Goal: Task Accomplishment & Management: Manage account settings

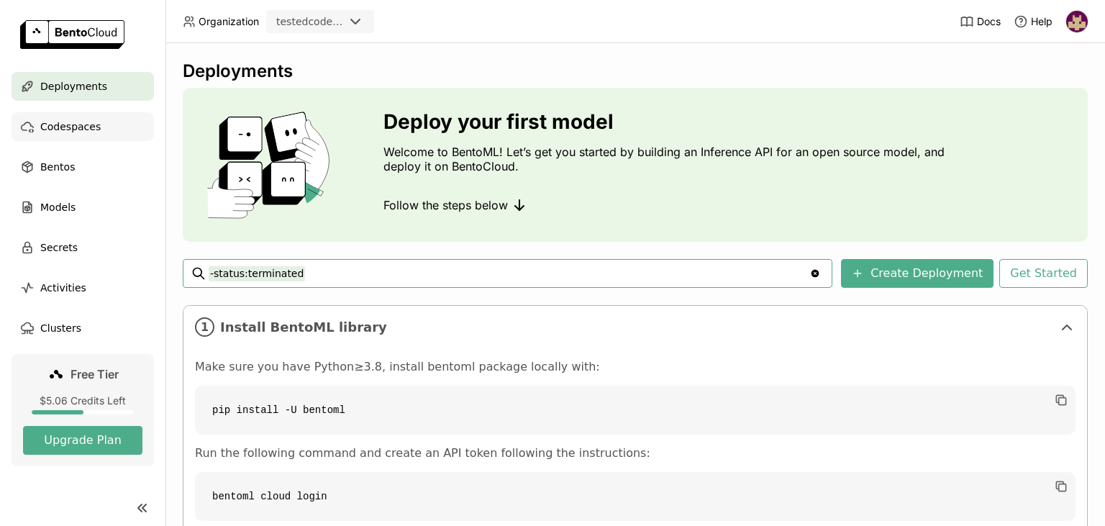
click at [114, 127] on div "Codespaces" at bounding box center [83, 126] width 142 height 29
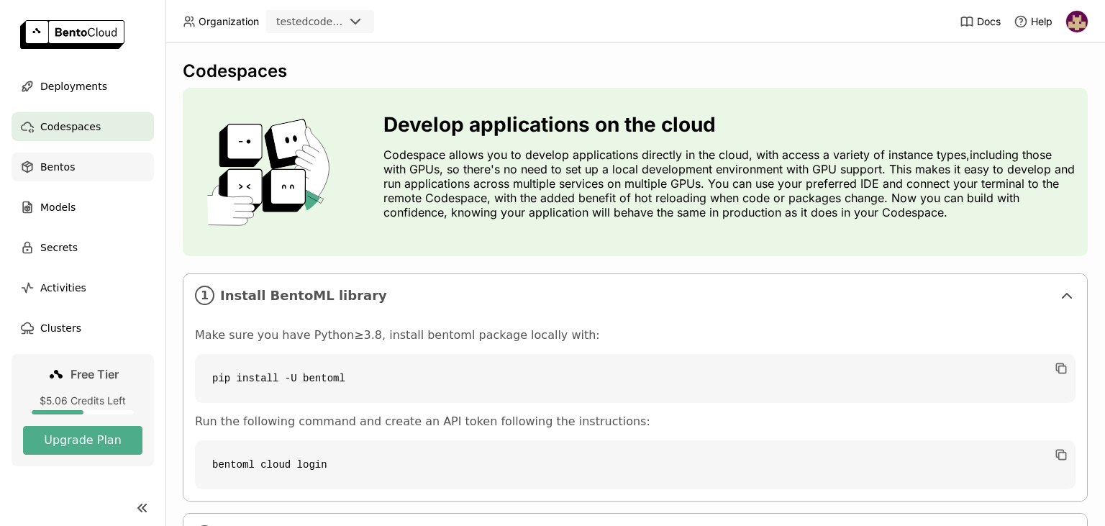
click at [90, 171] on div "Bentos" at bounding box center [83, 167] width 142 height 29
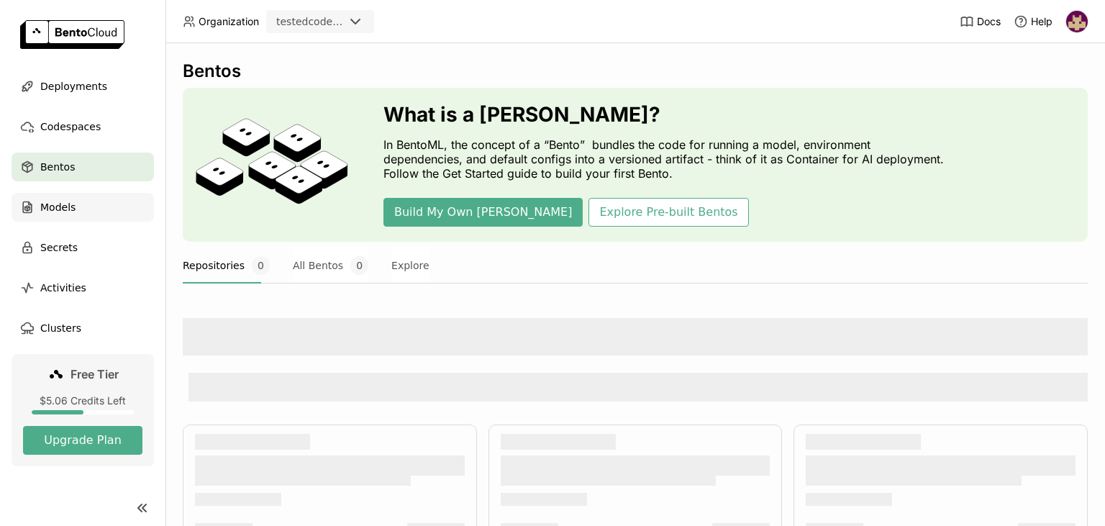
click at [82, 209] on div "Models" at bounding box center [83, 207] width 142 height 29
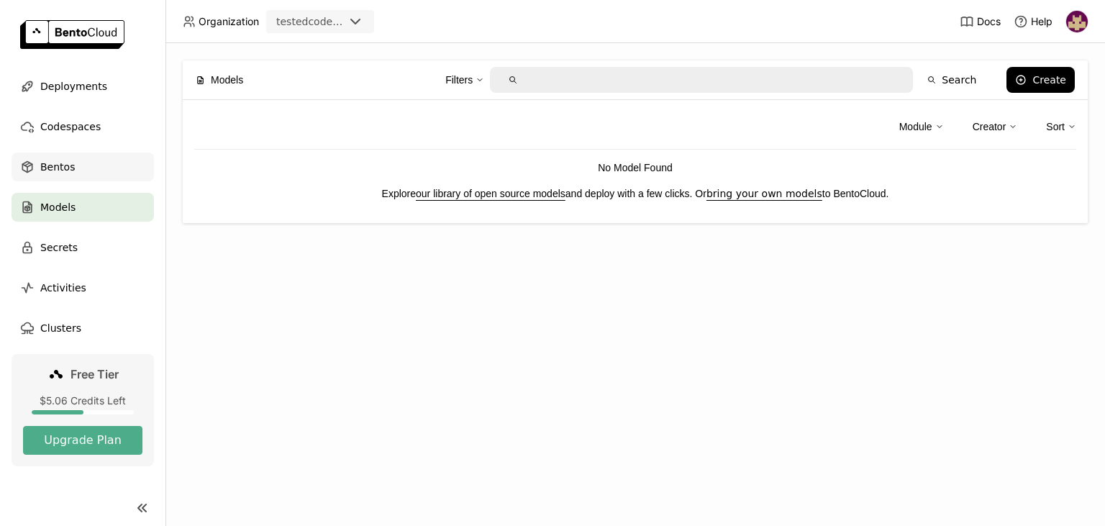
click at [86, 171] on div "Bentos" at bounding box center [83, 167] width 142 height 29
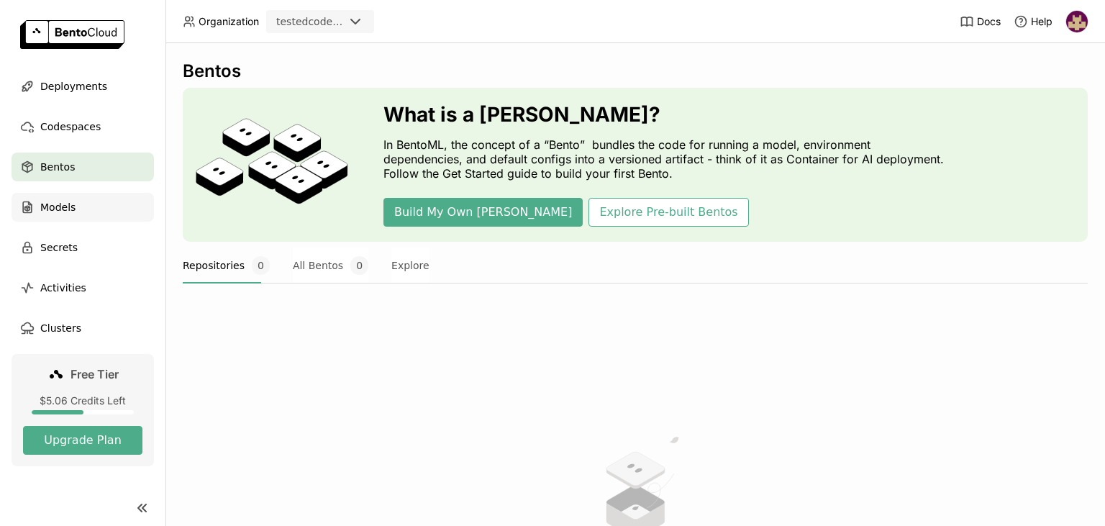
click at [88, 206] on div "Models" at bounding box center [83, 207] width 142 height 29
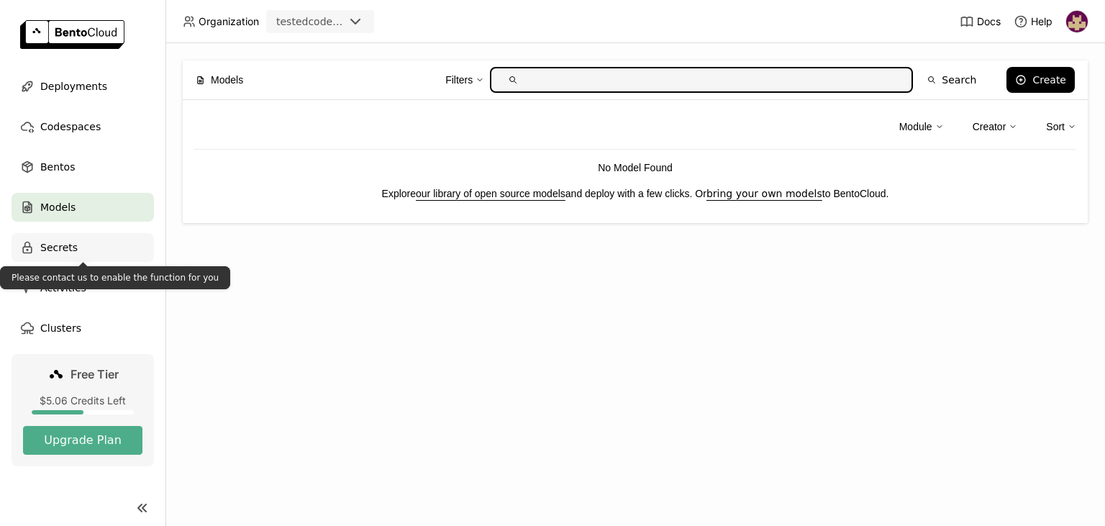
click at [85, 255] on div "Secrets" at bounding box center [83, 247] width 142 height 29
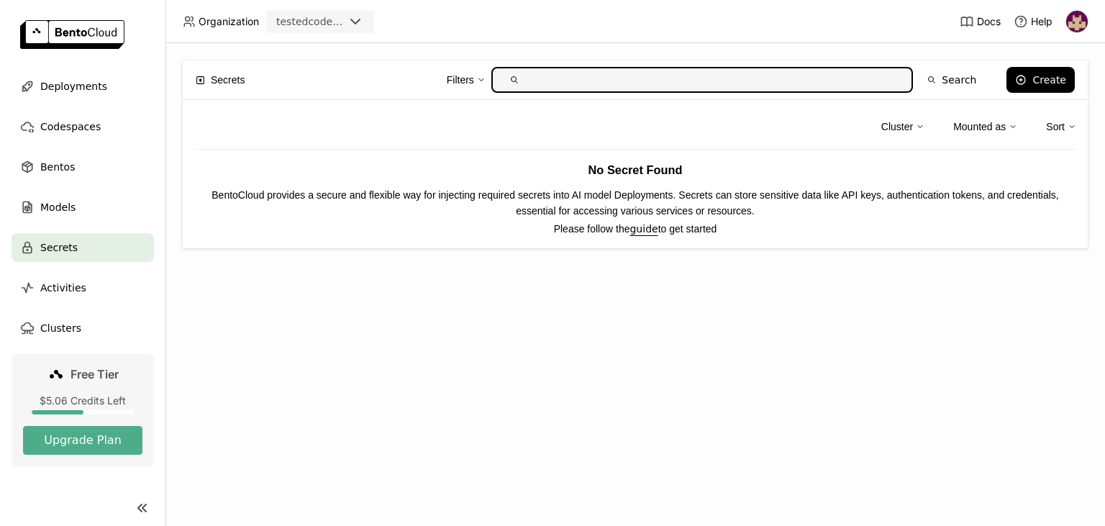
click at [59, 291] on span "Activities" at bounding box center [63, 287] width 46 height 17
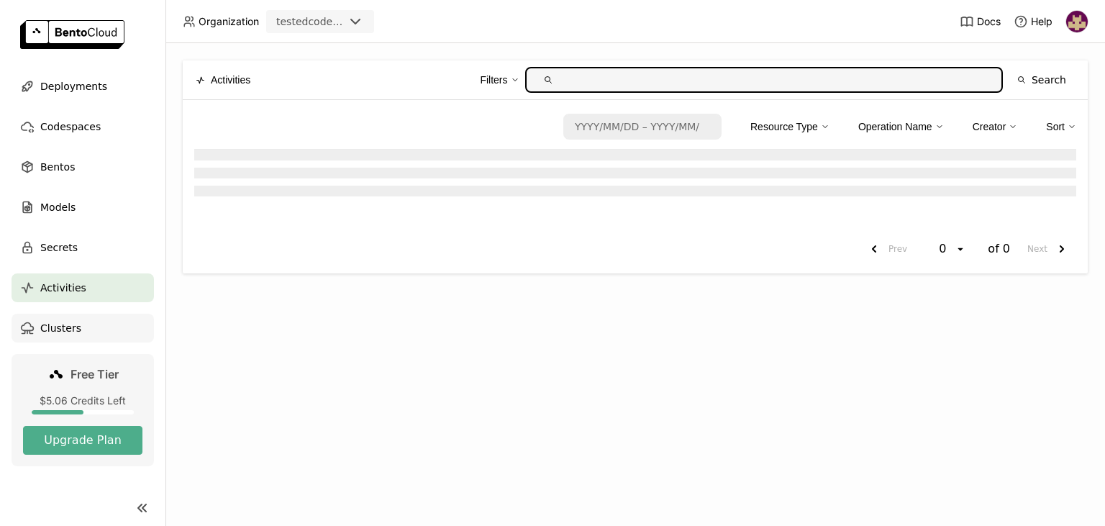
click at [64, 327] on span "Clusters" at bounding box center [60, 327] width 41 height 17
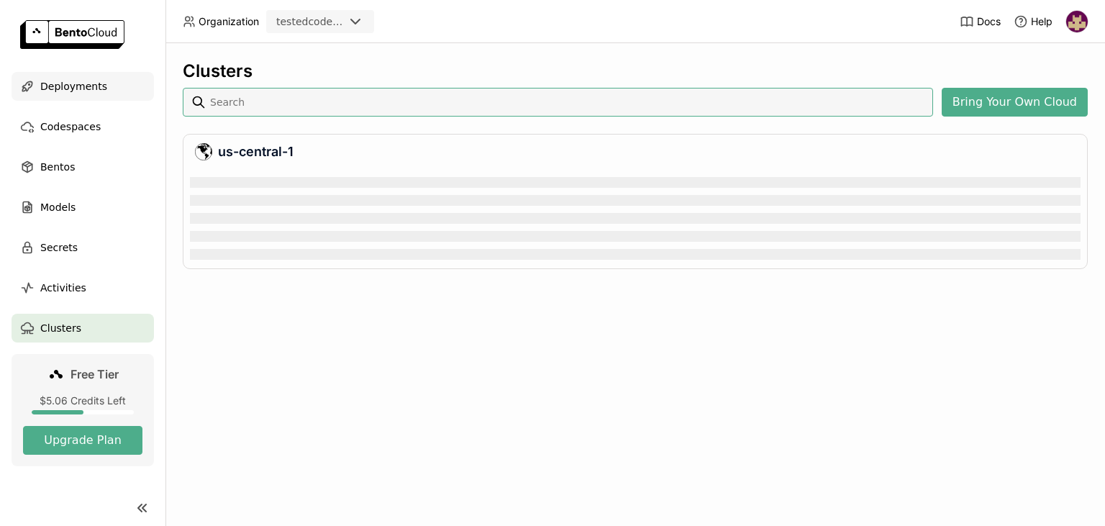
click at [80, 91] on span "Deployments" at bounding box center [73, 86] width 67 height 17
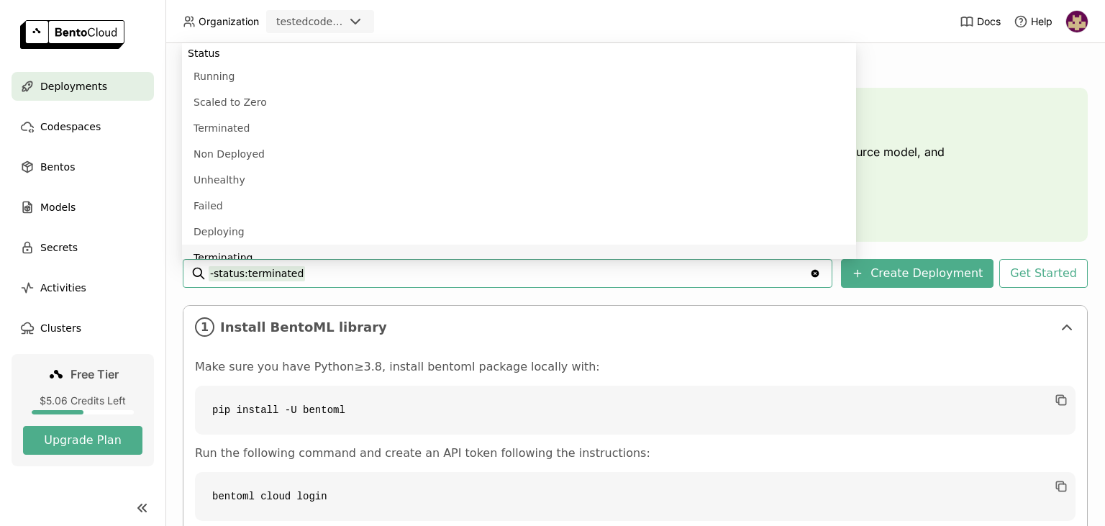
click at [432, 303] on div "Deployments Deploy your first model Welcome to BentoML! Let’s get you started b…" at bounding box center [635, 362] width 905 height 605
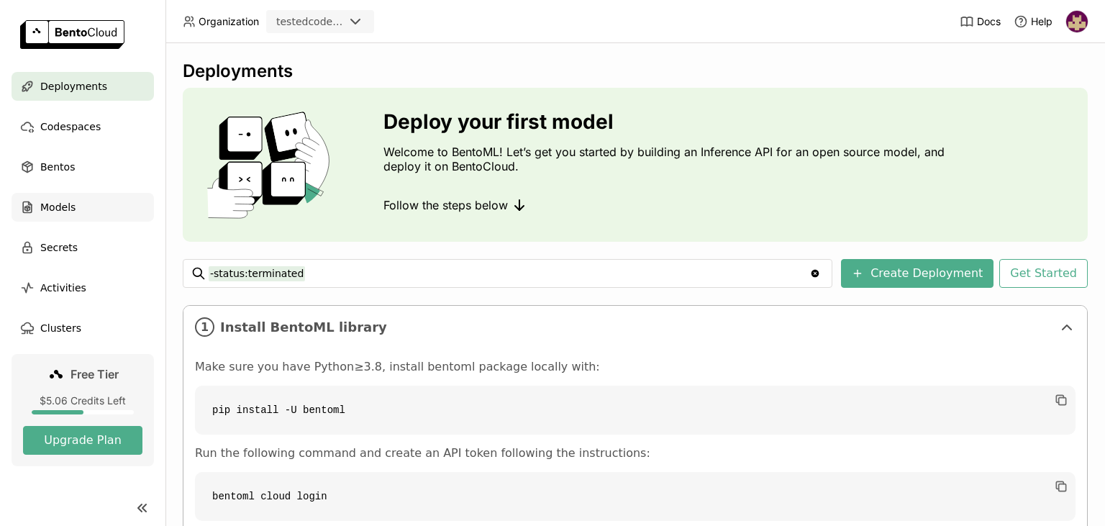
click at [65, 217] on div "Models" at bounding box center [83, 207] width 142 height 29
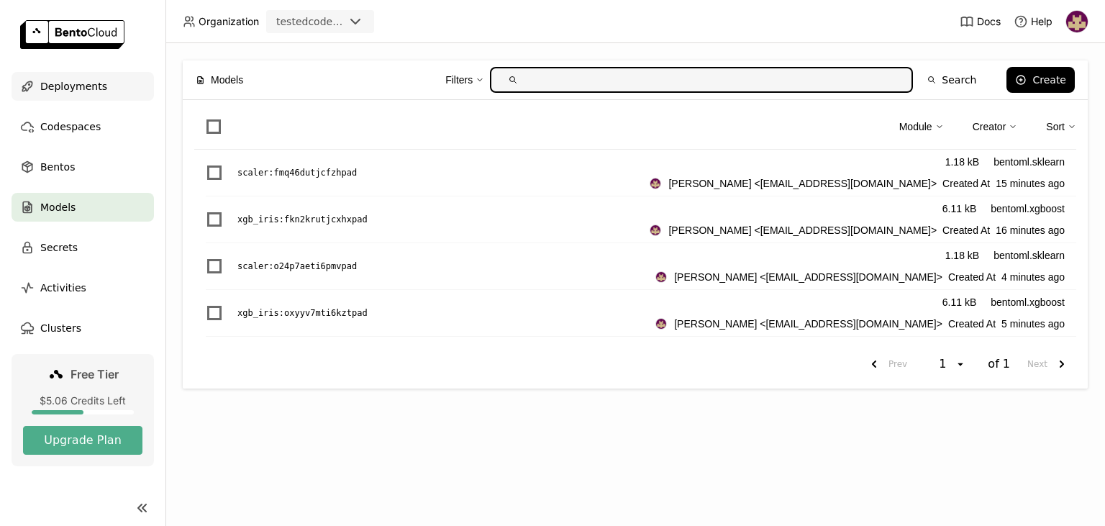
click at [95, 89] on span "Deployments" at bounding box center [73, 86] width 67 height 17
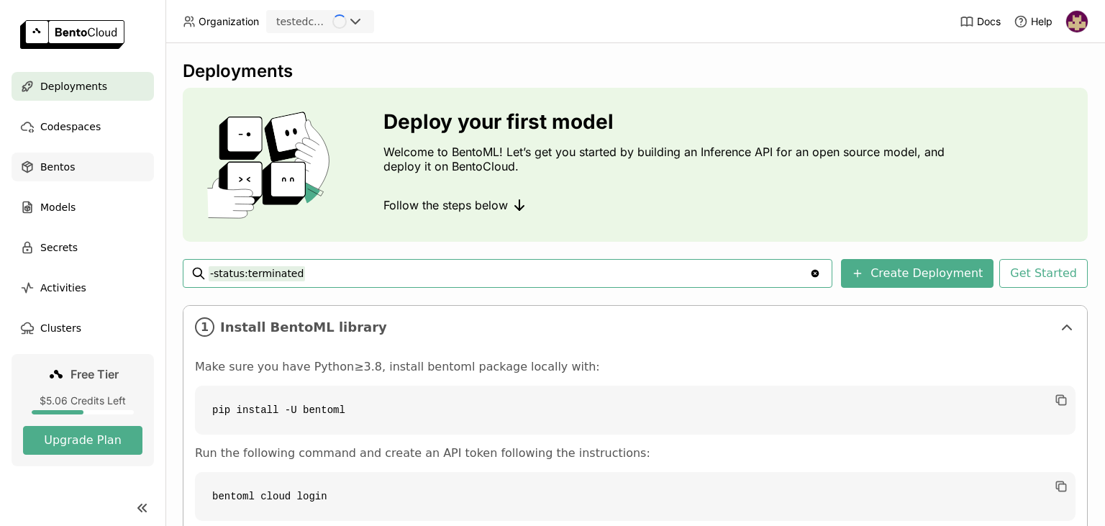
click at [92, 165] on div "Bentos" at bounding box center [83, 167] width 142 height 29
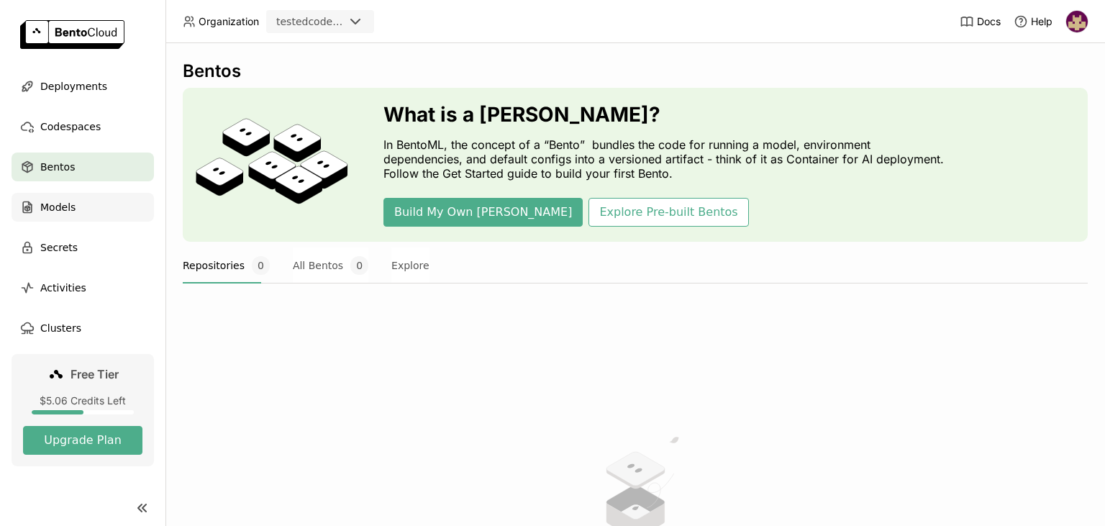
click at [77, 209] on div "Models" at bounding box center [83, 207] width 142 height 29
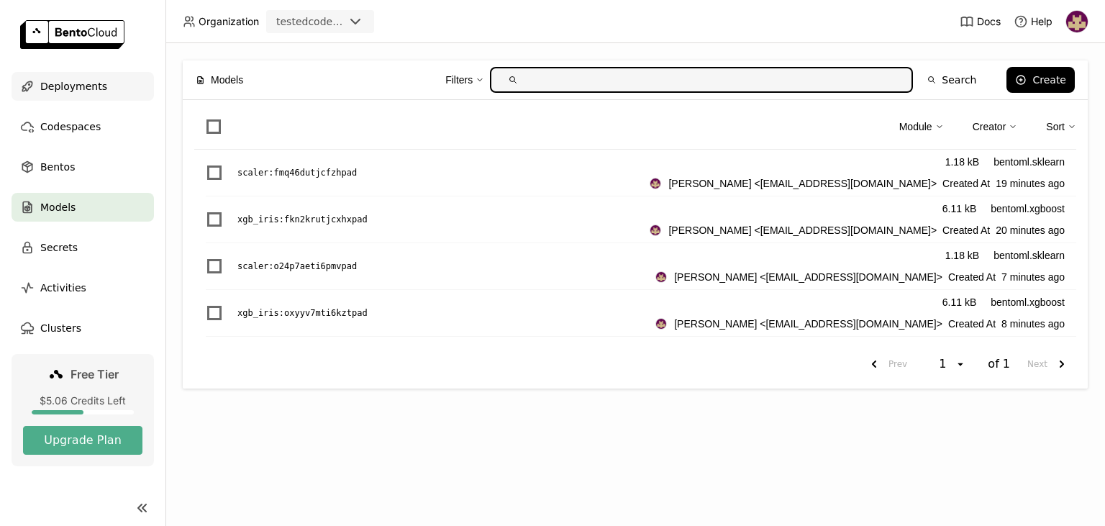
click at [95, 87] on span "Deployments" at bounding box center [73, 86] width 67 height 17
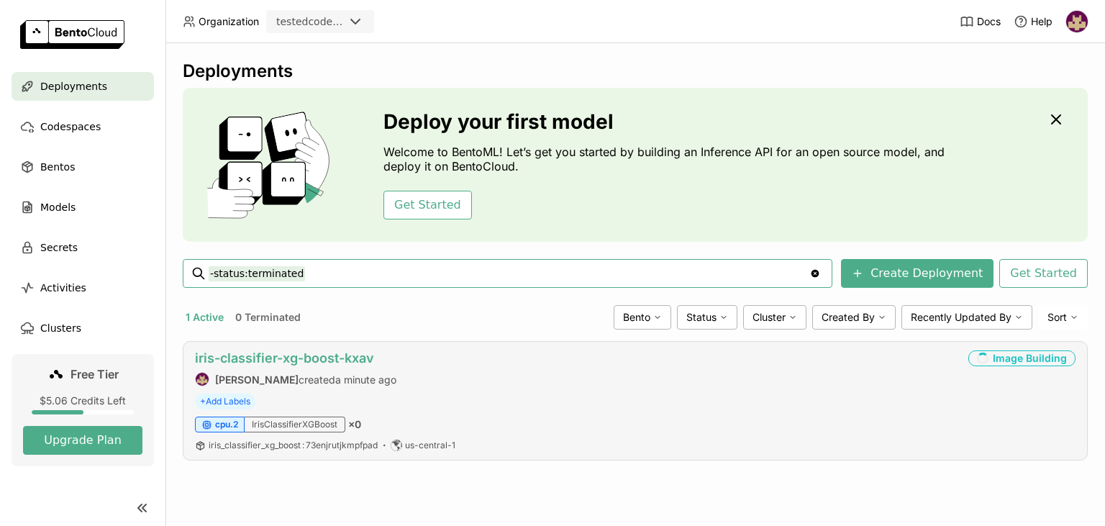
click at [307, 360] on link "iris-classifier-xg-boost-kxav" at bounding box center [284, 357] width 179 height 15
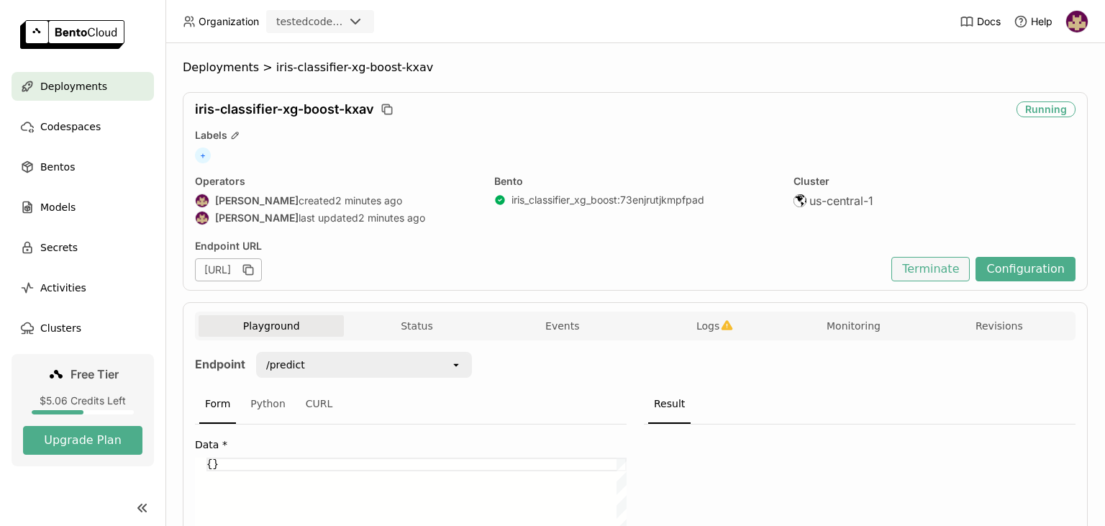
click at [951, 270] on button "Terminate" at bounding box center [931, 269] width 78 height 24
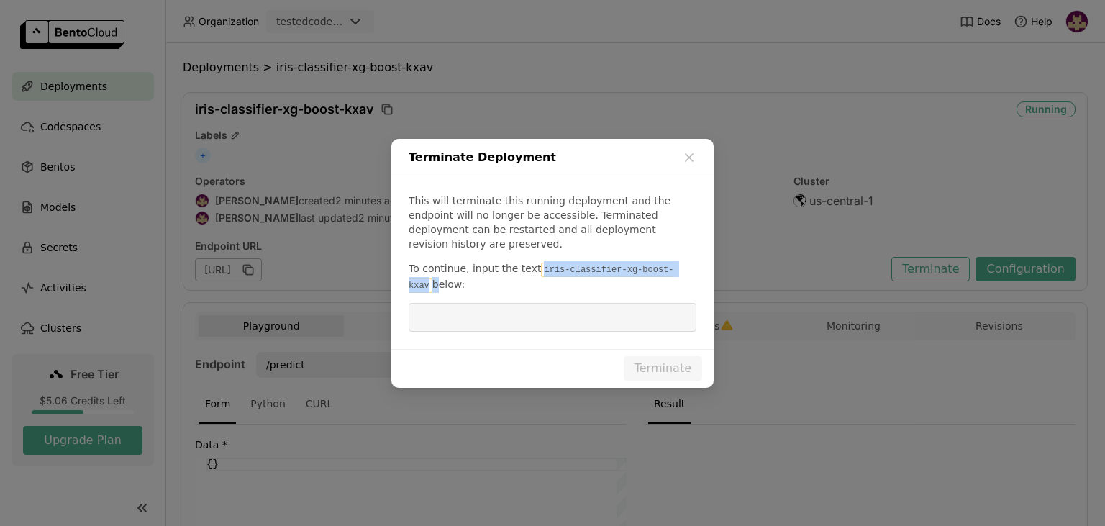
drag, startPoint x: 530, startPoint y: 264, endPoint x: 680, endPoint y: 252, distance: 150.2
click at [680, 252] on div "This will terminate this running deployment and the endpoint will no longer be …" at bounding box center [552, 262] width 322 height 173
copy p "iris-classifier-xg-boost-kxav"
click at [588, 307] on input "dialog" at bounding box center [552, 317] width 271 height 27
paste input "iris-classifier-xg-boost-kxav"
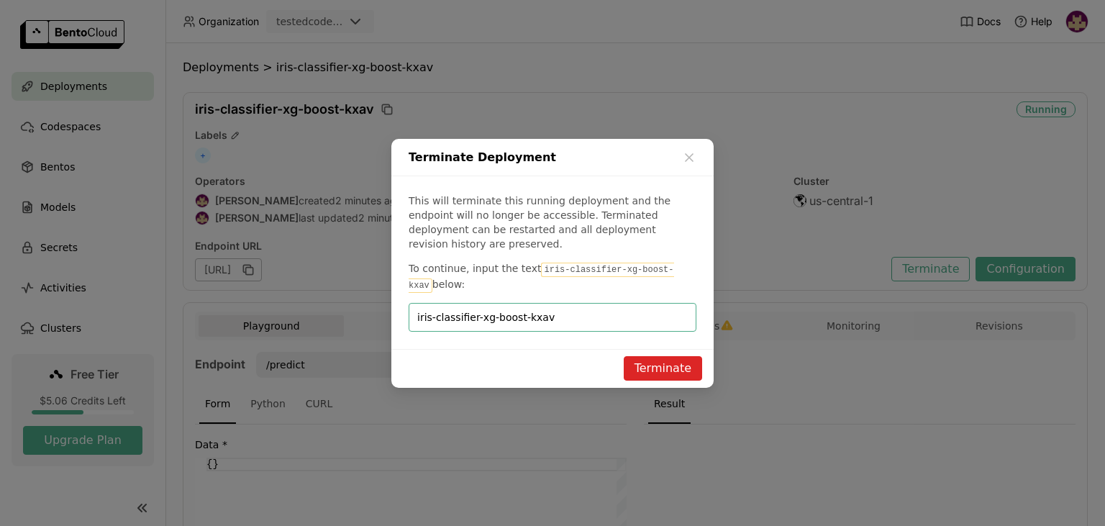
type input "iris-classifier-xg-boost-kxav"
click at [655, 356] on button "Terminate" at bounding box center [663, 368] width 78 height 24
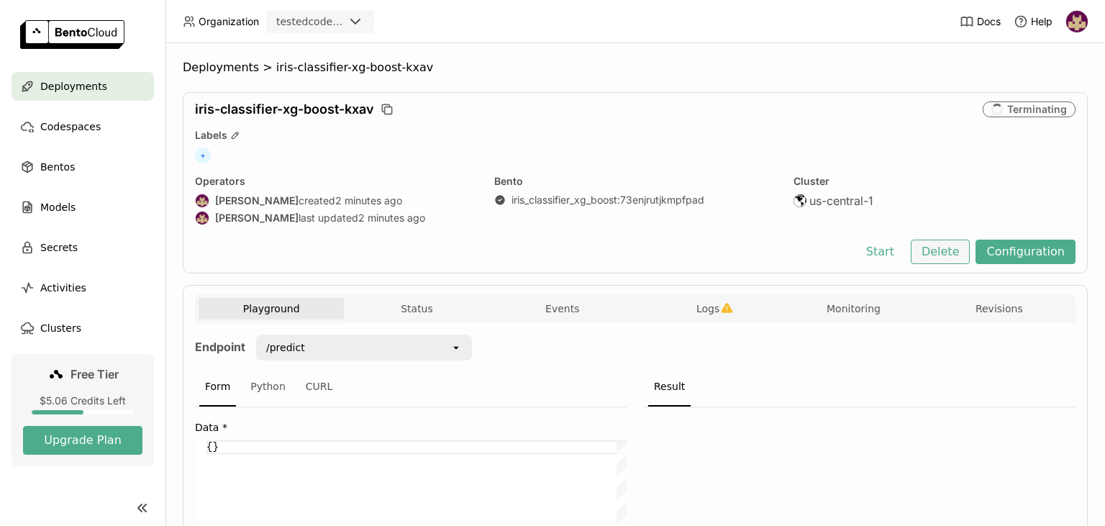
click at [944, 255] on button "Delete" at bounding box center [941, 252] width 60 height 24
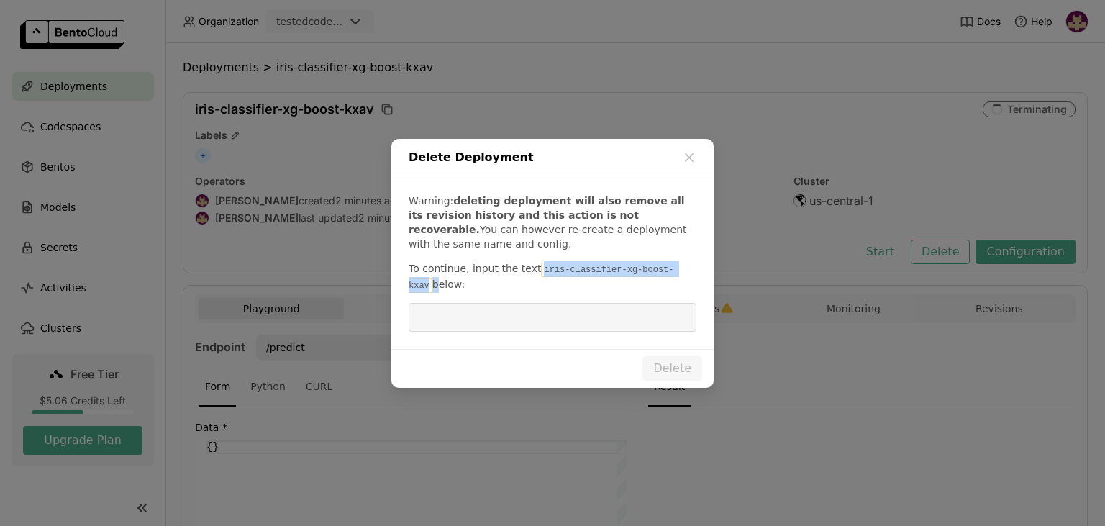
drag, startPoint x: 530, startPoint y: 272, endPoint x: 673, endPoint y: 266, distance: 143.3
click at [673, 266] on p "To continue, input the text iris-classifier-xg-boost-kxav below:" at bounding box center [553, 277] width 288 height 32
copy p "iris-classifier-xg-boost-kxav"
click at [579, 319] on input "dialog" at bounding box center [552, 317] width 271 height 27
paste input "iris-classifier-xg-boost-kxav"
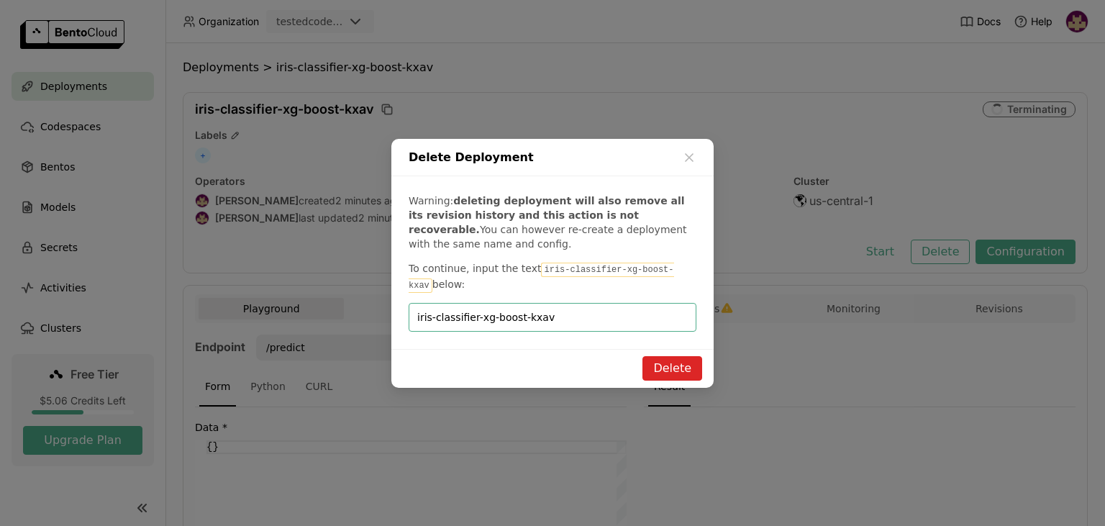
type input "iris-classifier-xg-boost-kxav"
click at [671, 365] on button "Delete" at bounding box center [673, 368] width 60 height 24
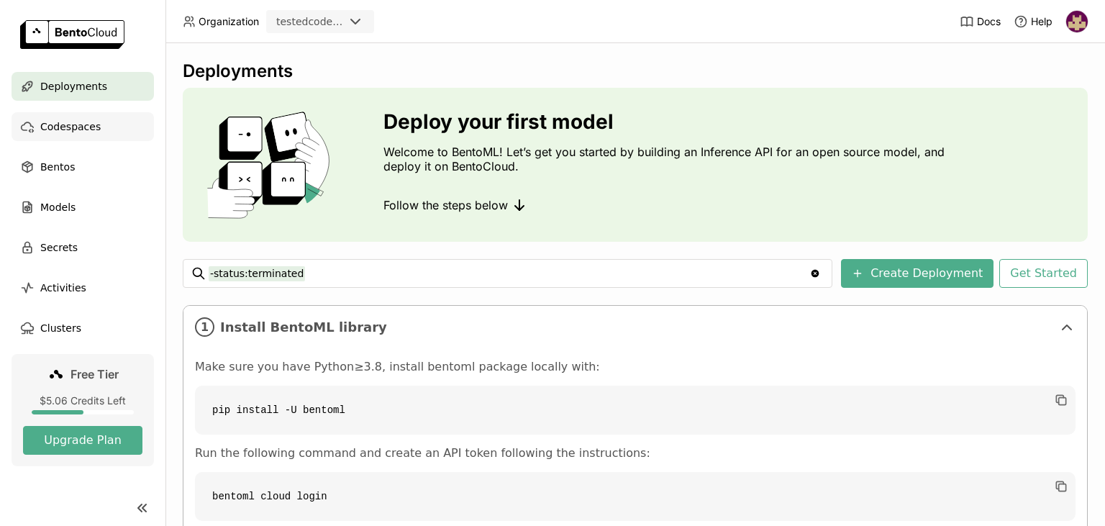
click at [88, 122] on span "Codespaces" at bounding box center [70, 126] width 60 height 17
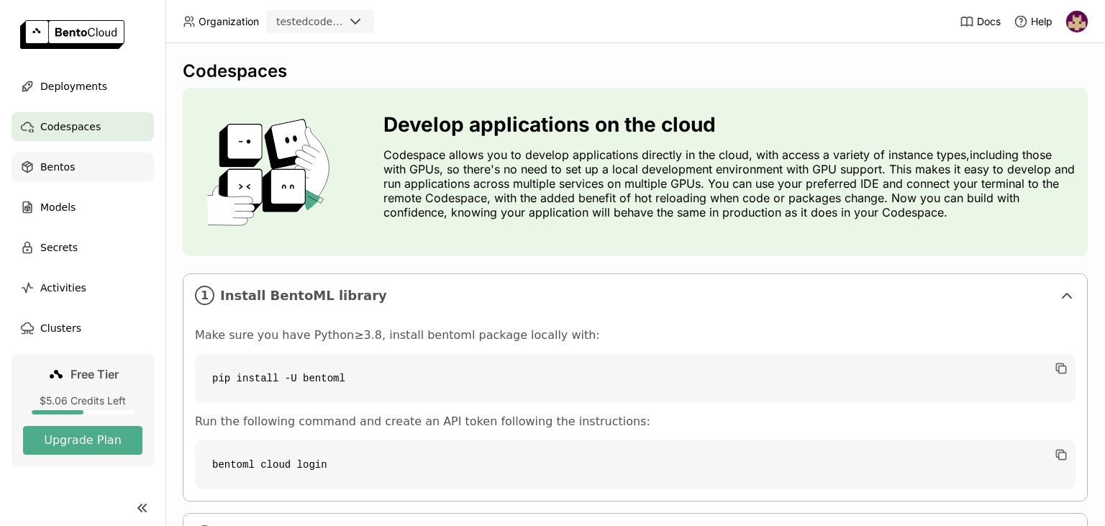
click at [90, 171] on div "Bentos" at bounding box center [83, 167] width 142 height 29
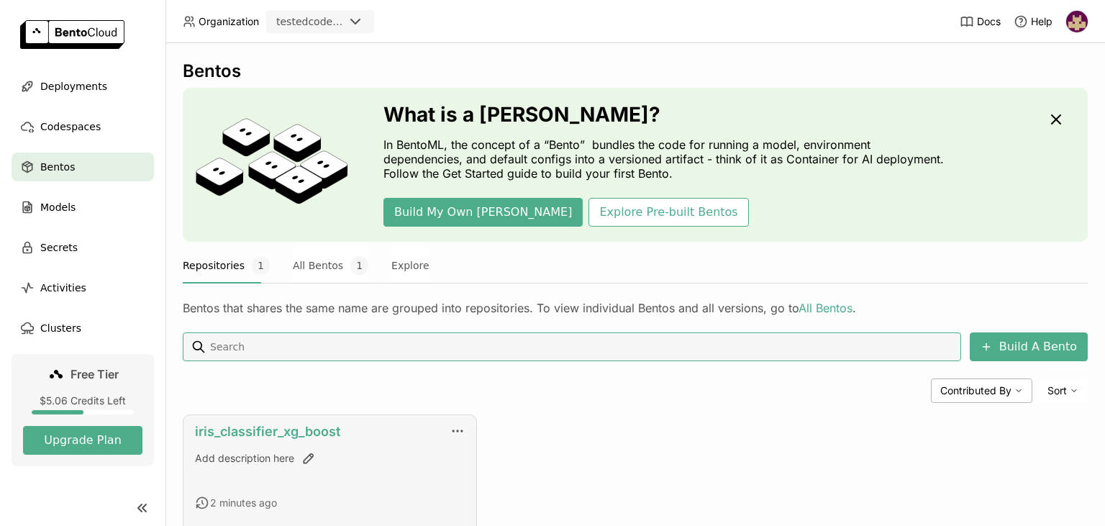
click at [294, 435] on link "iris_classifier_xg_boost" at bounding box center [267, 431] width 145 height 15
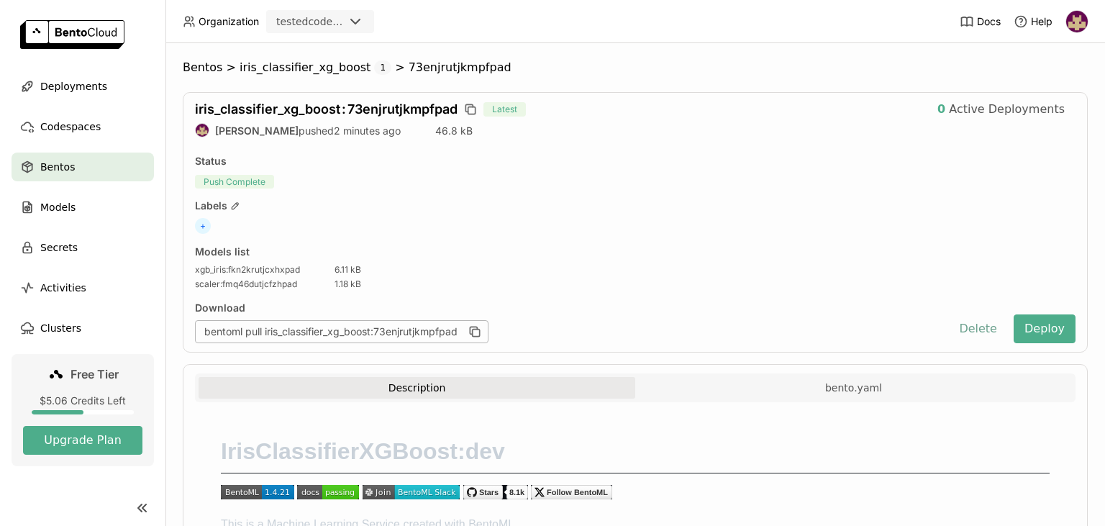
click at [981, 327] on button "Delete" at bounding box center [978, 328] width 60 height 29
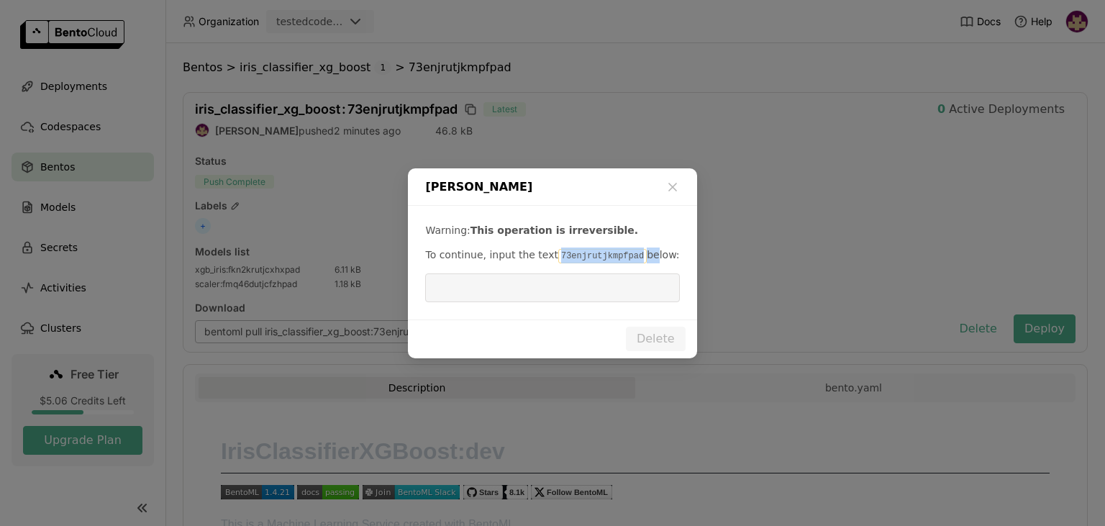
drag, startPoint x: 547, startPoint y: 254, endPoint x: 633, endPoint y: 257, distance: 86.4
click at [633, 257] on p "To continue, input the text 73enjrutjkmpfpad below:" at bounding box center [552, 256] width 254 height 16
click at [591, 276] on input "dialog" at bounding box center [552, 287] width 237 height 27
drag, startPoint x: 548, startPoint y: 253, endPoint x: 626, endPoint y: 260, distance: 78.8
click at [626, 260] on code "73enjrutjkmpfpad" at bounding box center [602, 256] width 89 height 14
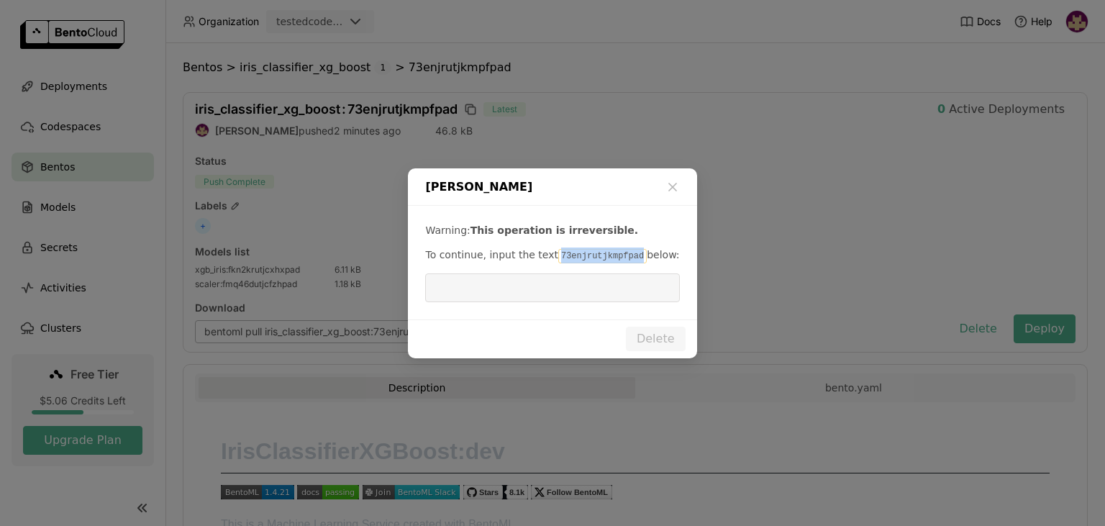
copy code "73enjrutjkmpfpad"
click at [571, 286] on input "dialog" at bounding box center [552, 287] width 237 height 27
paste input "73enjrutjkmpfpad"
type input "73enjrutjkmpfpad"
click at [650, 332] on button "Delete" at bounding box center [656, 339] width 60 height 24
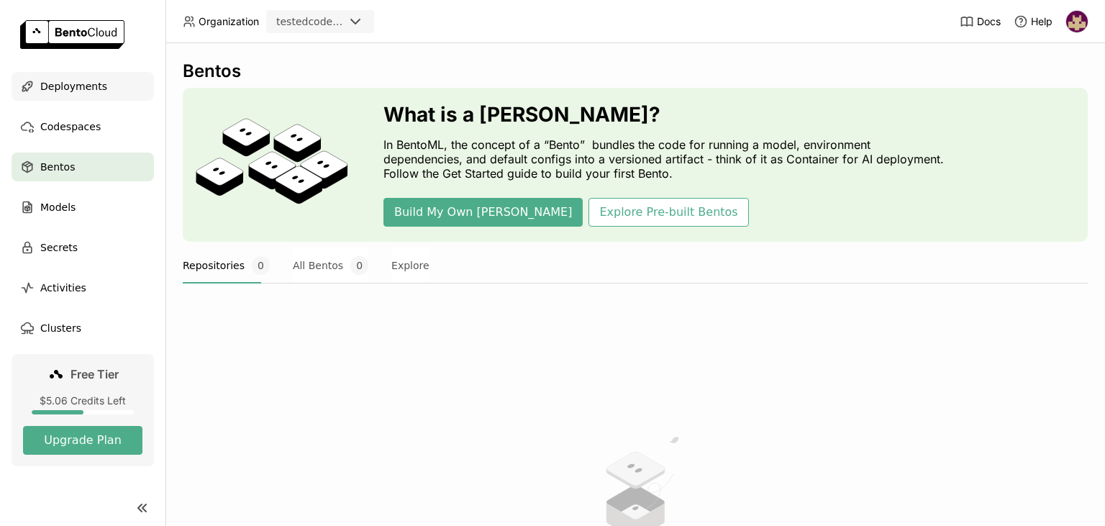
click at [80, 88] on span "Deployments" at bounding box center [73, 86] width 67 height 17
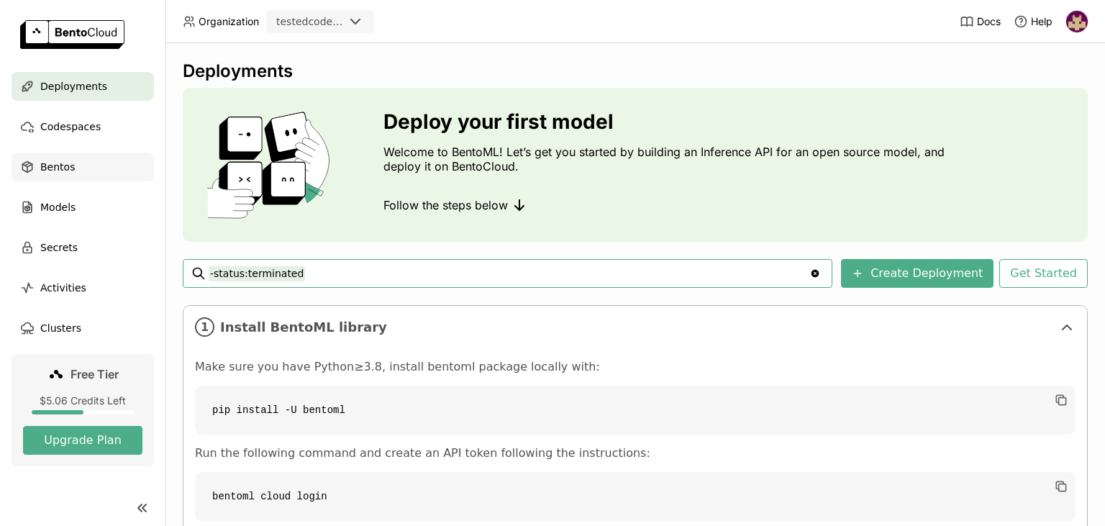
click at [83, 168] on div "Bentos" at bounding box center [83, 167] width 142 height 29
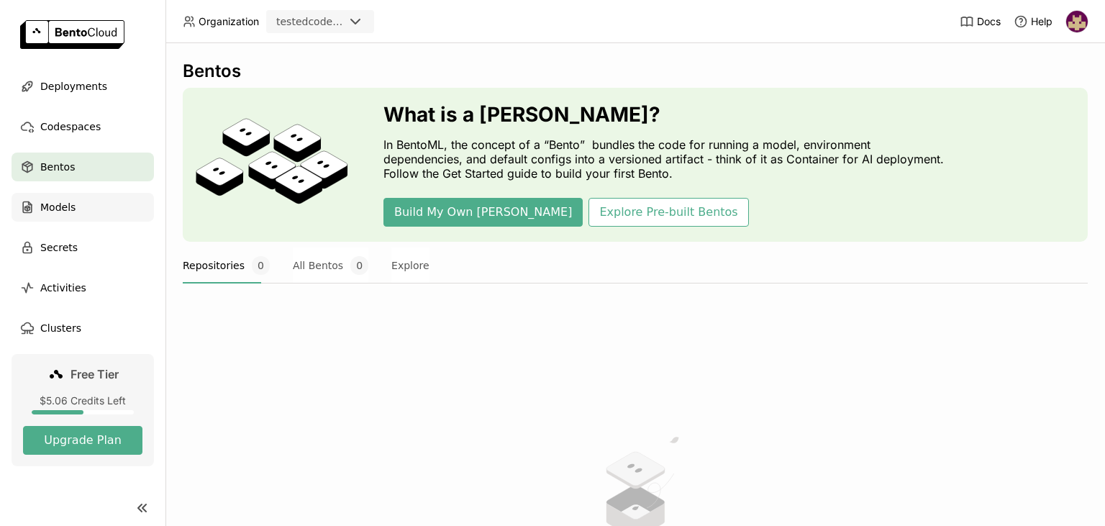
click at [78, 211] on div "Models" at bounding box center [83, 207] width 142 height 29
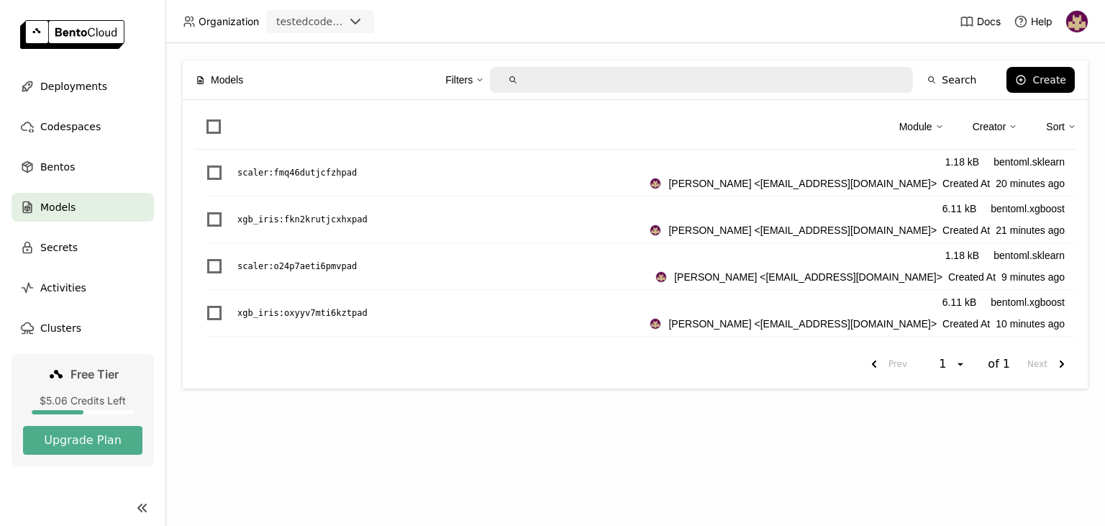
drag, startPoint x: 514, startPoint y: 22, endPoint x: 497, endPoint y: 130, distance: 109.9
click at [514, 22] on header "Organization testedcodeployment Docs Help" at bounding box center [552, 21] width 1105 height 43
click at [65, 169] on span "Bentos" at bounding box center [57, 166] width 35 height 17
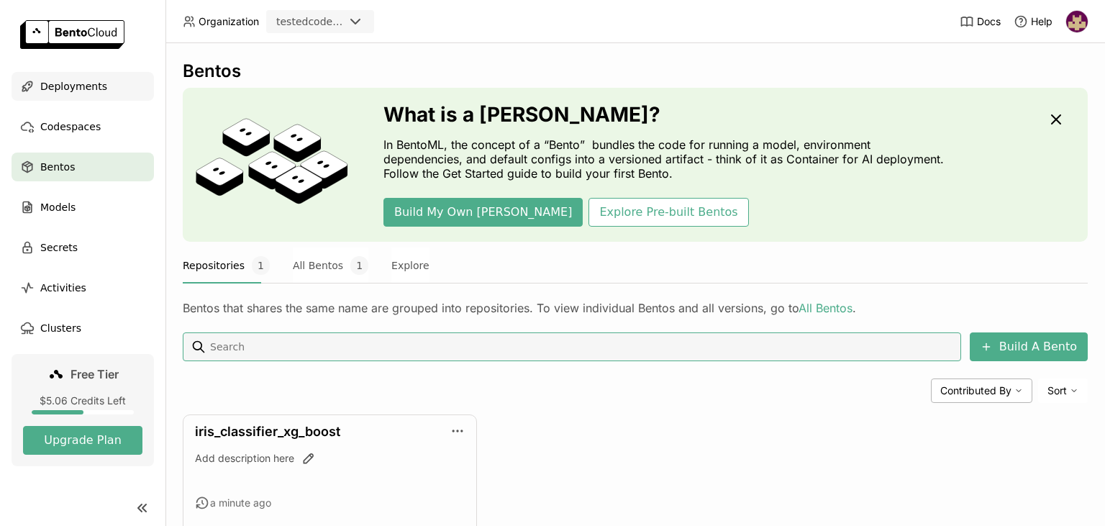
click at [94, 86] on span "Deployments" at bounding box center [73, 86] width 67 height 17
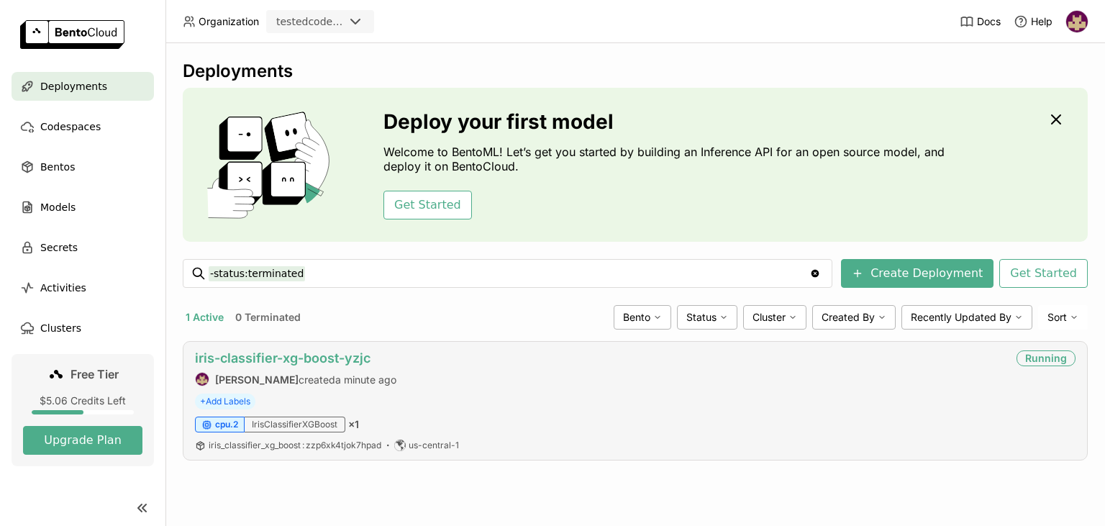
click at [352, 357] on link "iris-classifier-xg-boost-yzjc" at bounding box center [283, 357] width 176 height 15
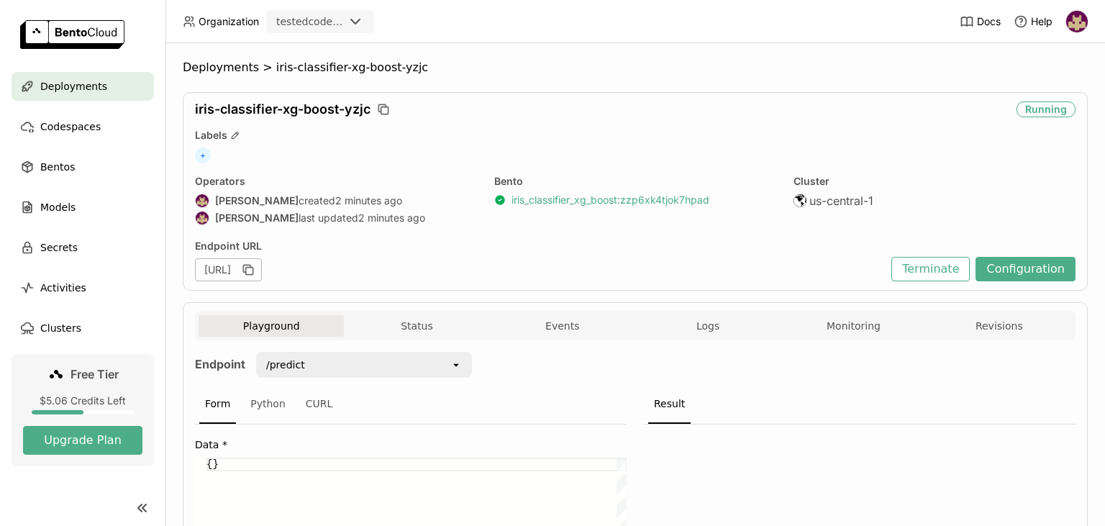
click at [589, 202] on link "iris_classifier_xg_boost : zzp6xk4tjok7hpad" at bounding box center [611, 200] width 198 height 13
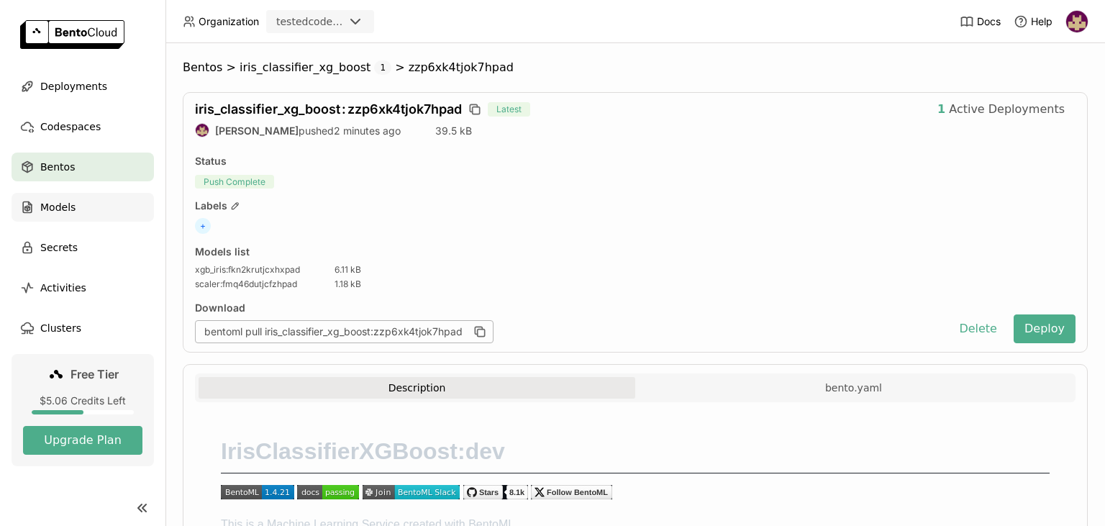
click at [64, 207] on span "Models" at bounding box center [57, 207] width 35 height 17
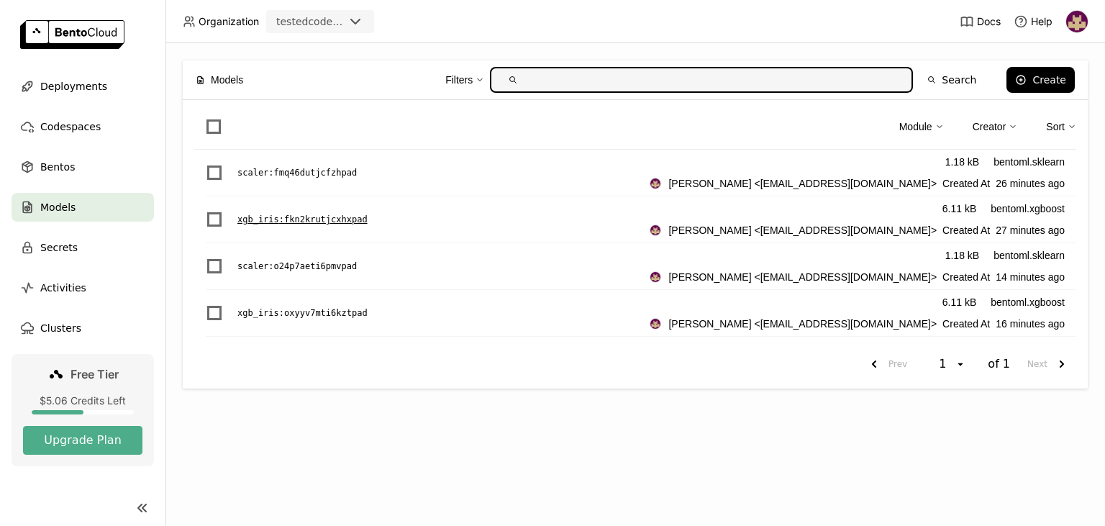
click at [322, 222] on p "xgb_iris : fkn2krutjcxhxpad" at bounding box center [302, 219] width 130 height 14
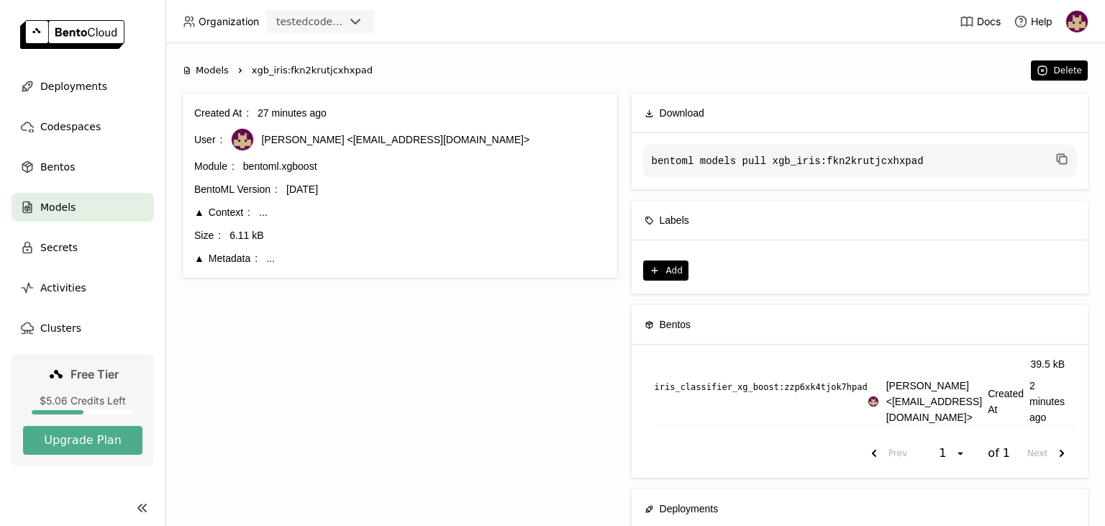
scroll to position [127, 0]
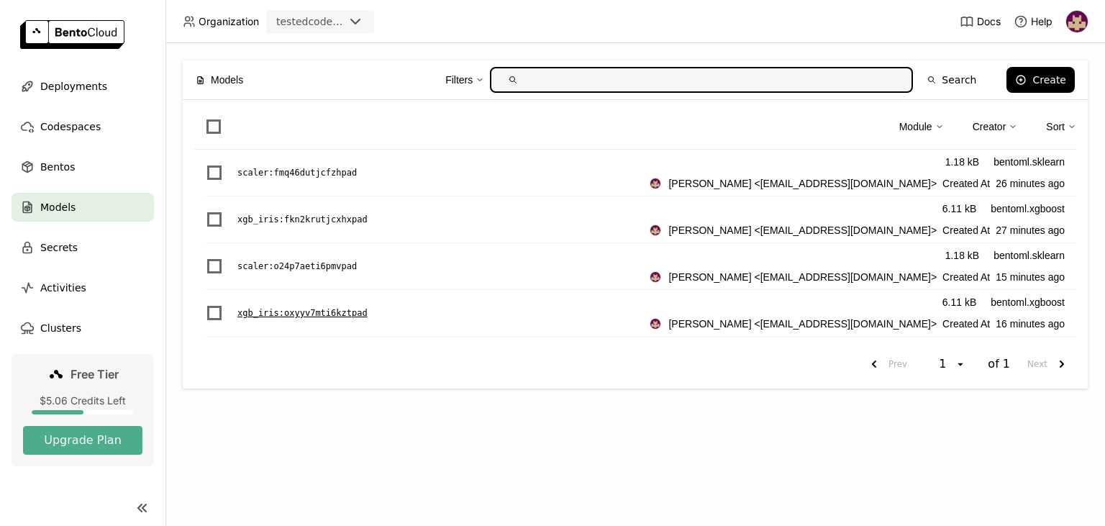
click at [328, 309] on p "xgb_iris : oxyyv7mti6kztpad" at bounding box center [302, 313] width 130 height 14
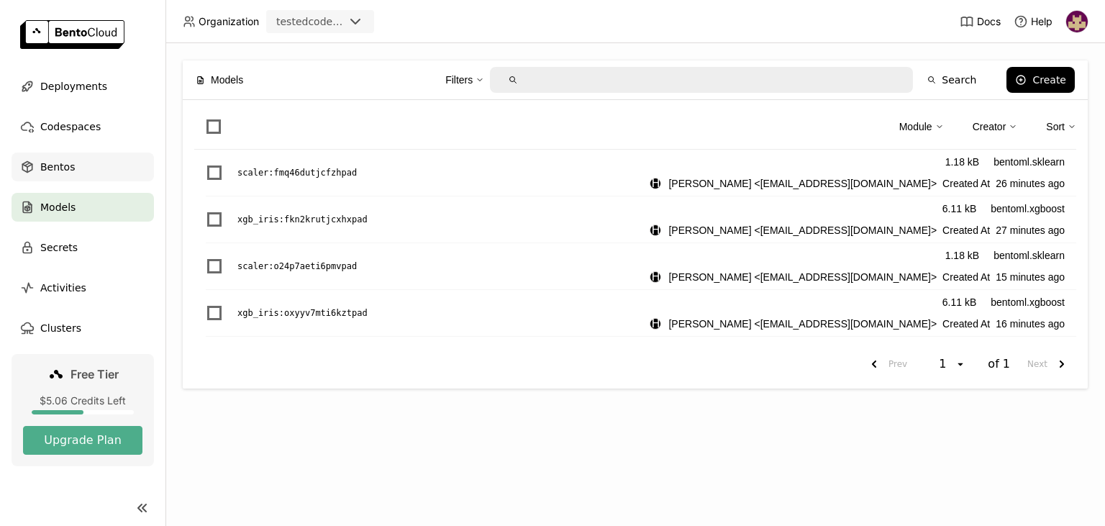
click at [109, 165] on div "Bentos" at bounding box center [83, 167] width 142 height 29
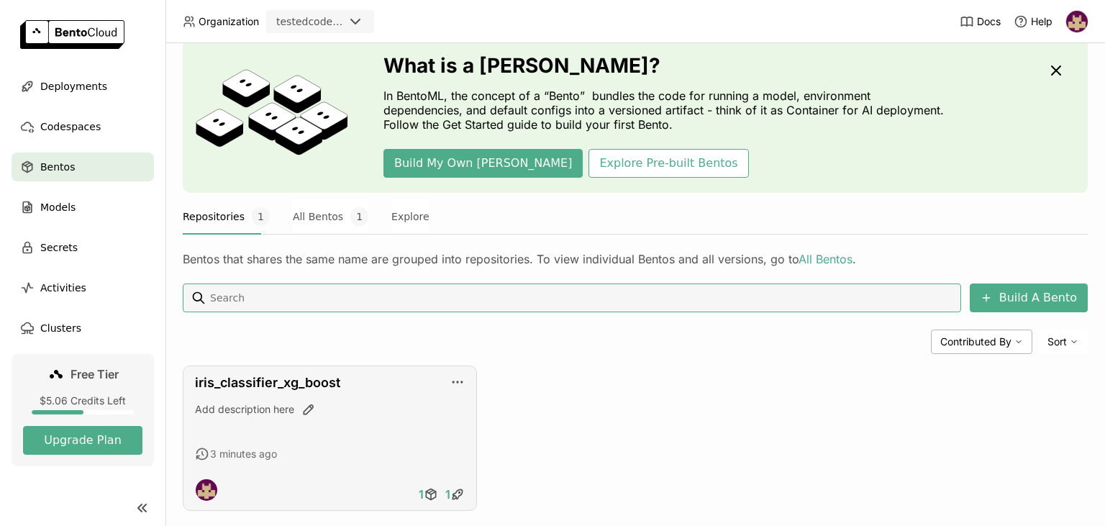
scroll to position [72, 0]
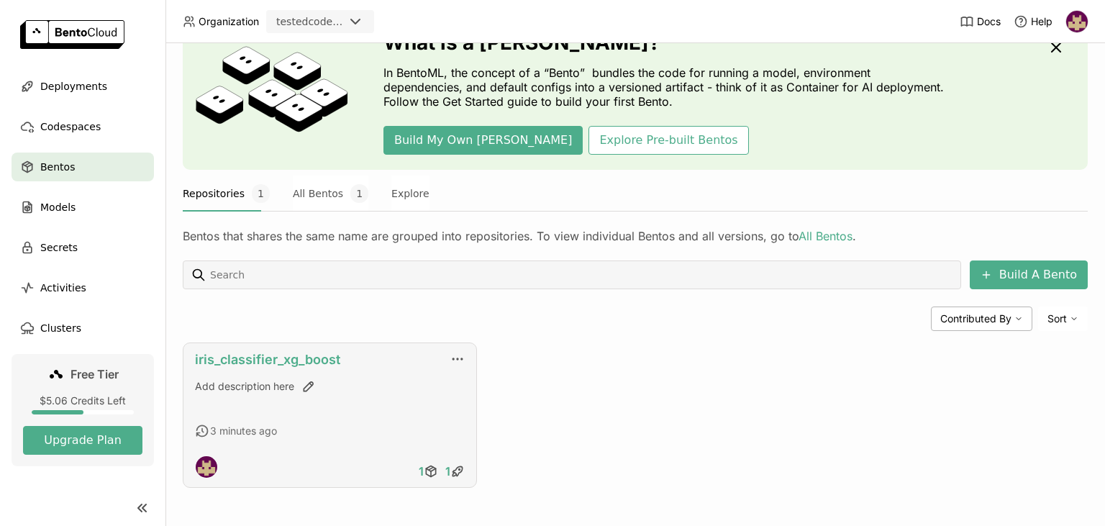
click at [302, 355] on link "iris_classifier_xg_boost" at bounding box center [267, 359] width 145 height 15
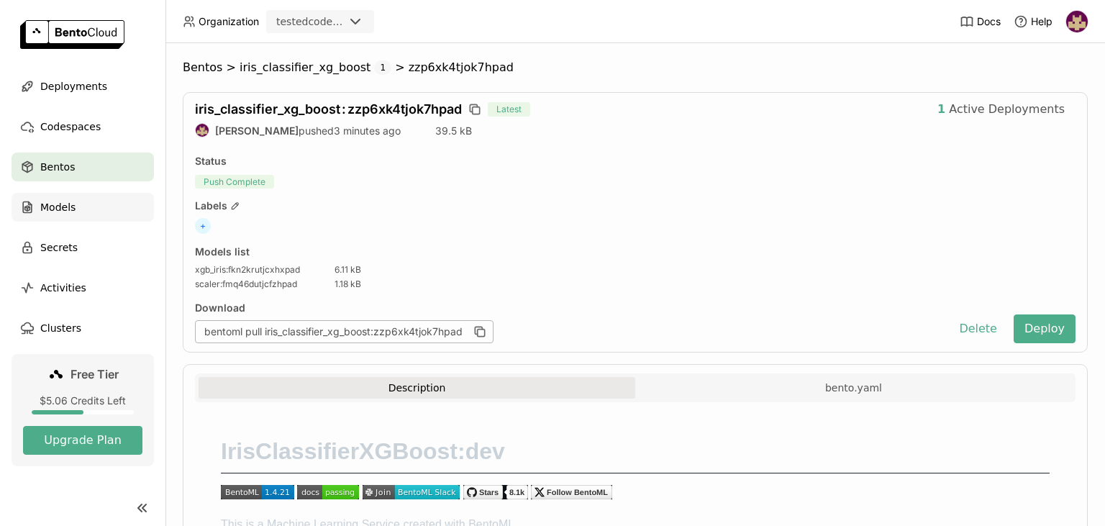
click at [86, 206] on div "Models" at bounding box center [83, 207] width 142 height 29
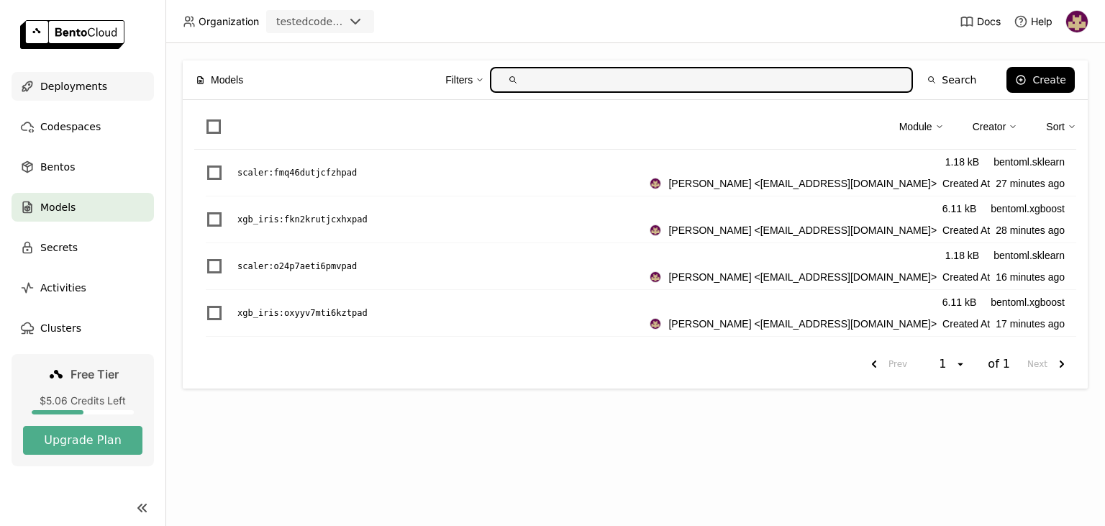
click at [85, 87] on span "Deployments" at bounding box center [73, 86] width 67 height 17
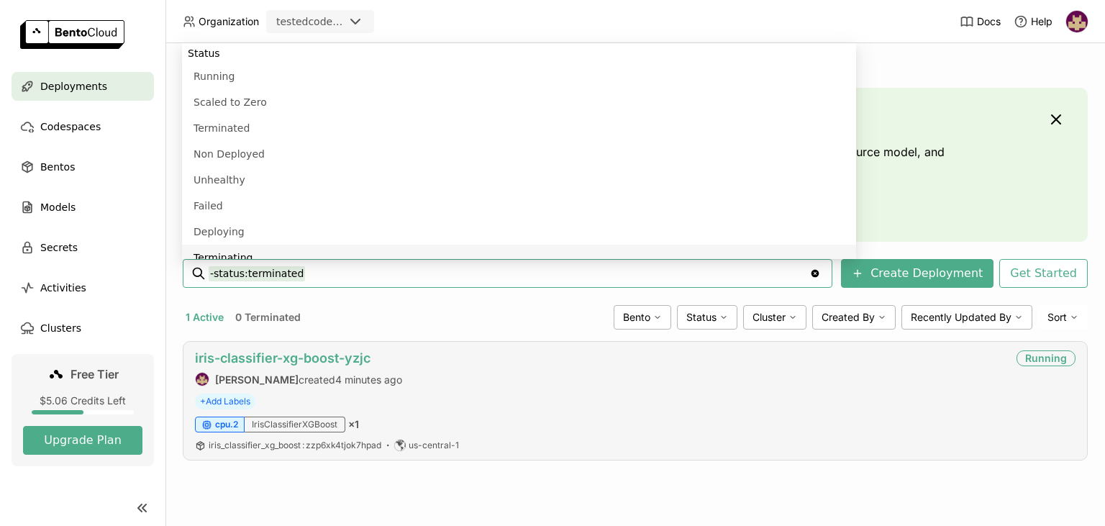
click at [361, 358] on link "iris-classifier-xg-boost-yzjc" at bounding box center [283, 357] width 176 height 15
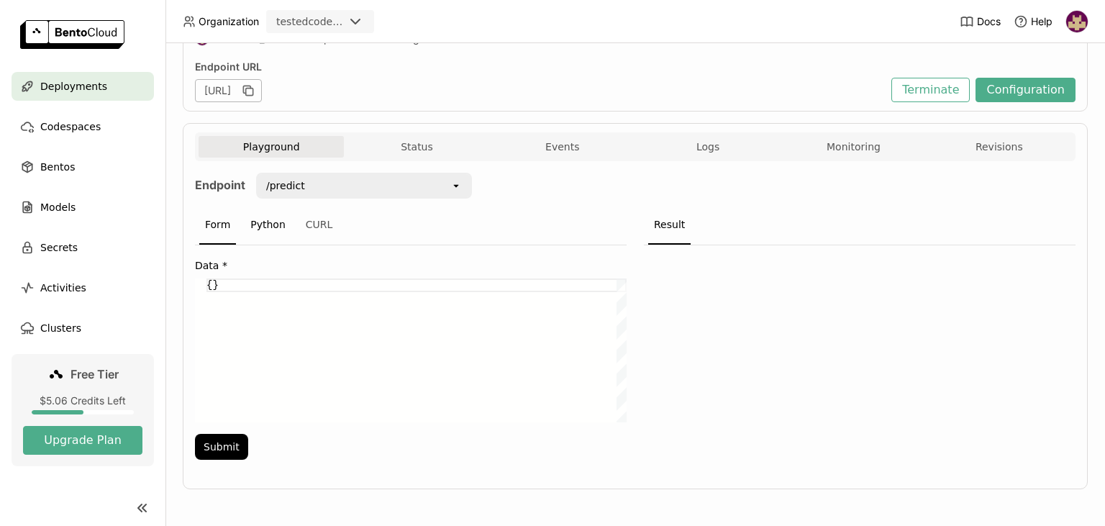
scroll to position [86, 0]
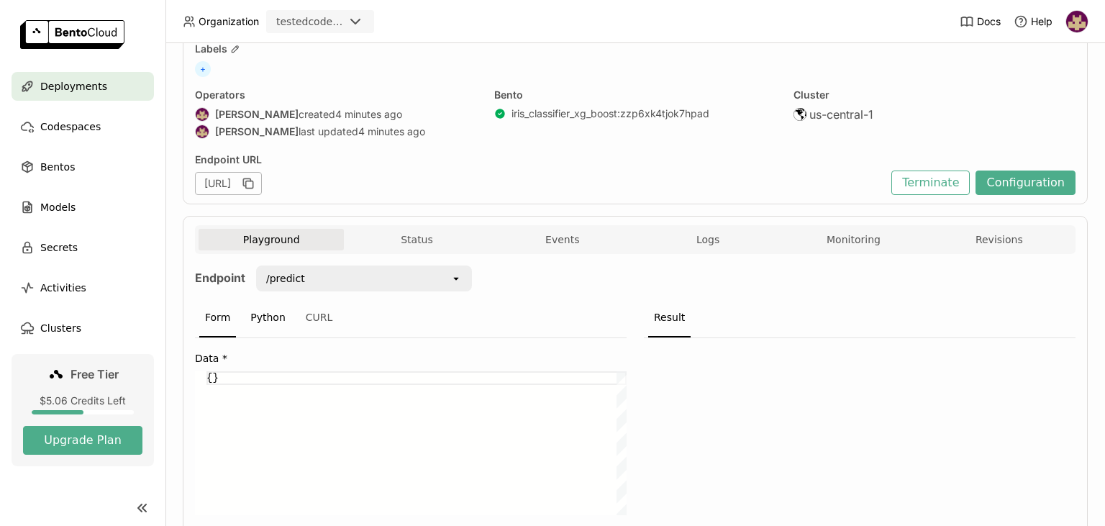
click at [266, 317] on div "Python" at bounding box center [268, 318] width 47 height 39
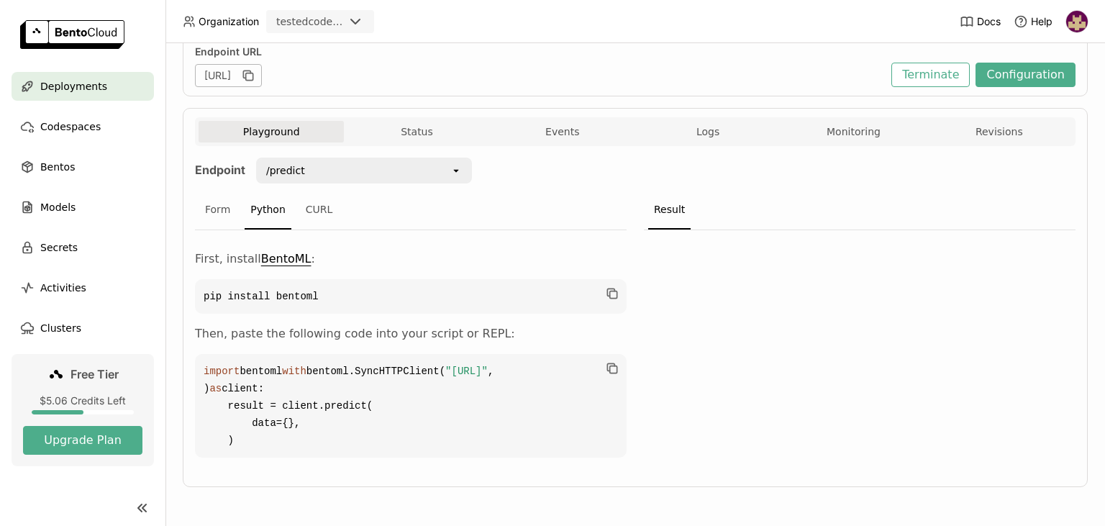
scroll to position [244, 0]
drag, startPoint x: 235, startPoint y: 372, endPoint x: 591, endPoint y: 373, distance: 356.9
click at [488, 373] on span ""[URL]"" at bounding box center [466, 372] width 42 height 12
copy span "[URL]"
click at [68, 206] on span "Models" at bounding box center [57, 207] width 35 height 17
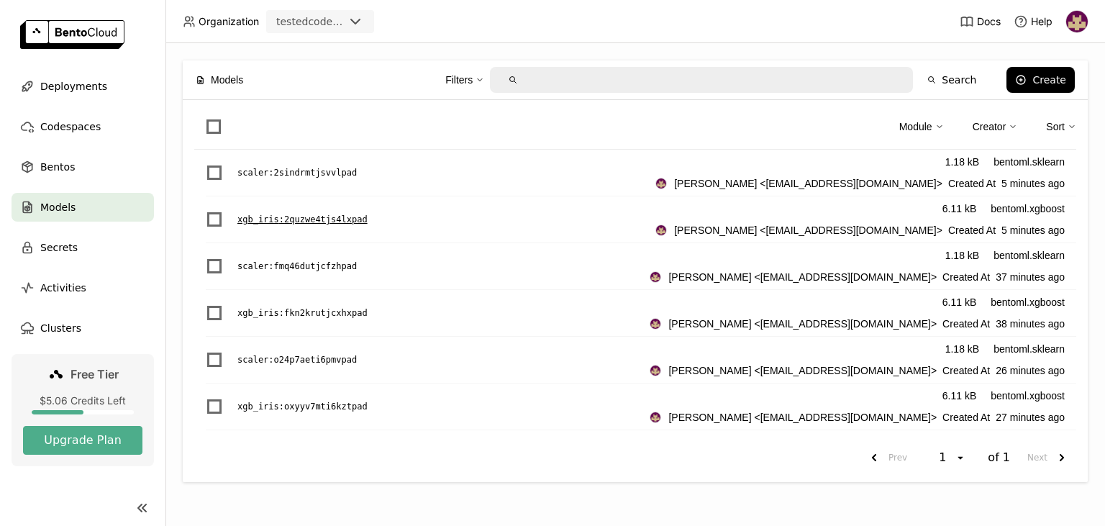
click at [338, 216] on p "xgb_iris : 2quzwe4tjs4lxpad" at bounding box center [302, 219] width 130 height 14
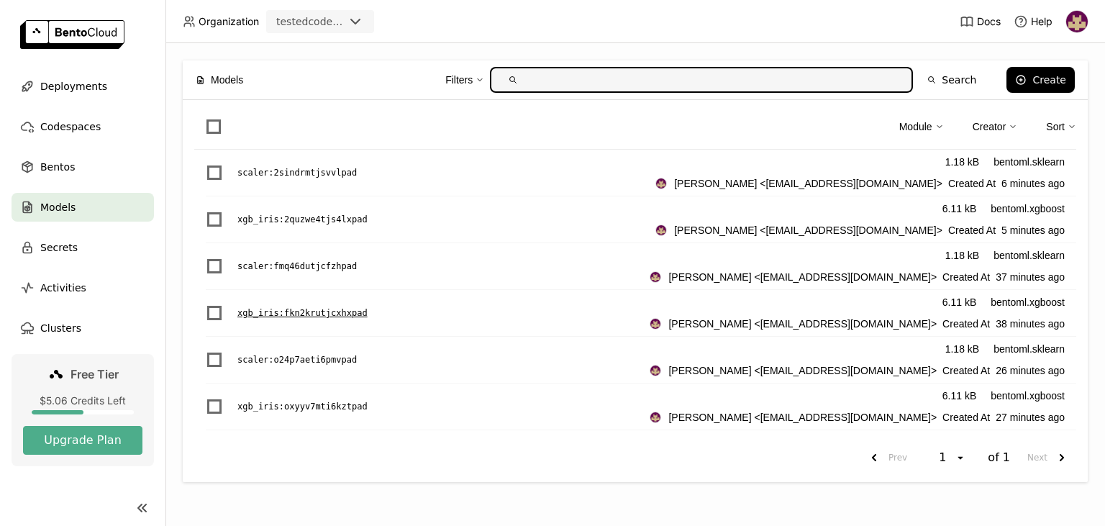
click at [338, 309] on p "xgb_iris : fkn2krutjcxhxpad" at bounding box center [302, 313] width 130 height 14
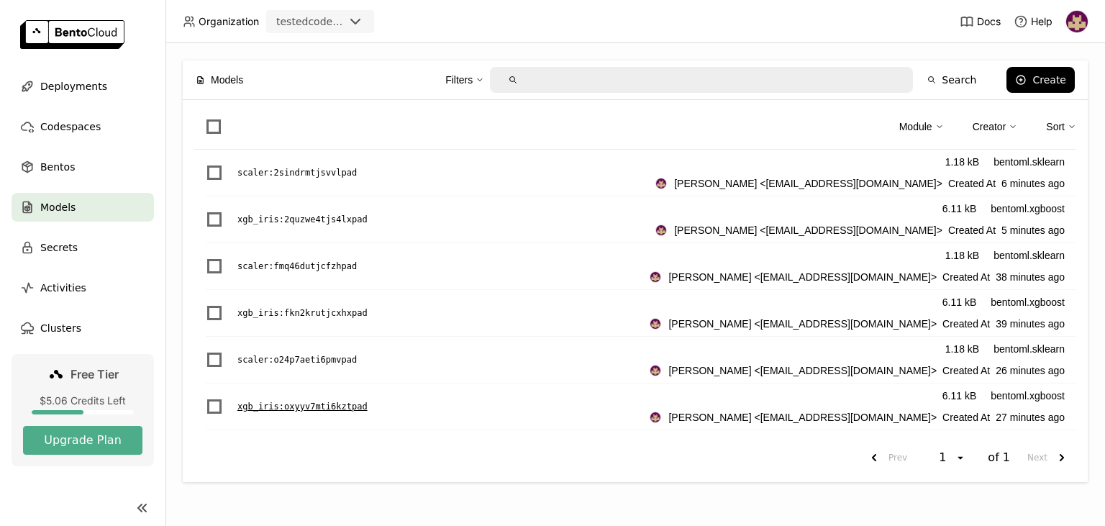
click at [312, 404] on p "xgb_iris : oxyyv7mti6kztpad" at bounding box center [302, 406] width 130 height 14
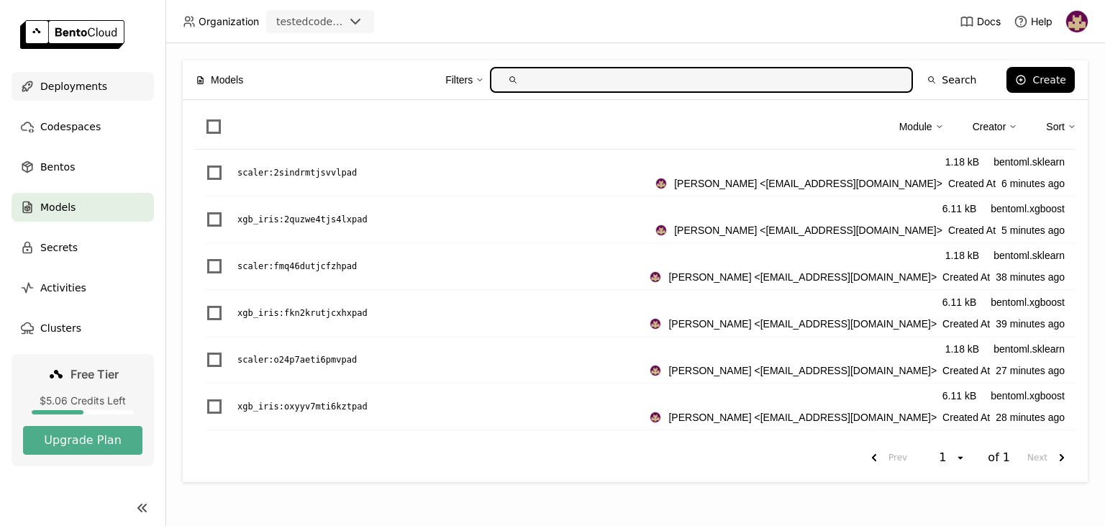
click at [79, 86] on span "Deployments" at bounding box center [73, 86] width 67 height 17
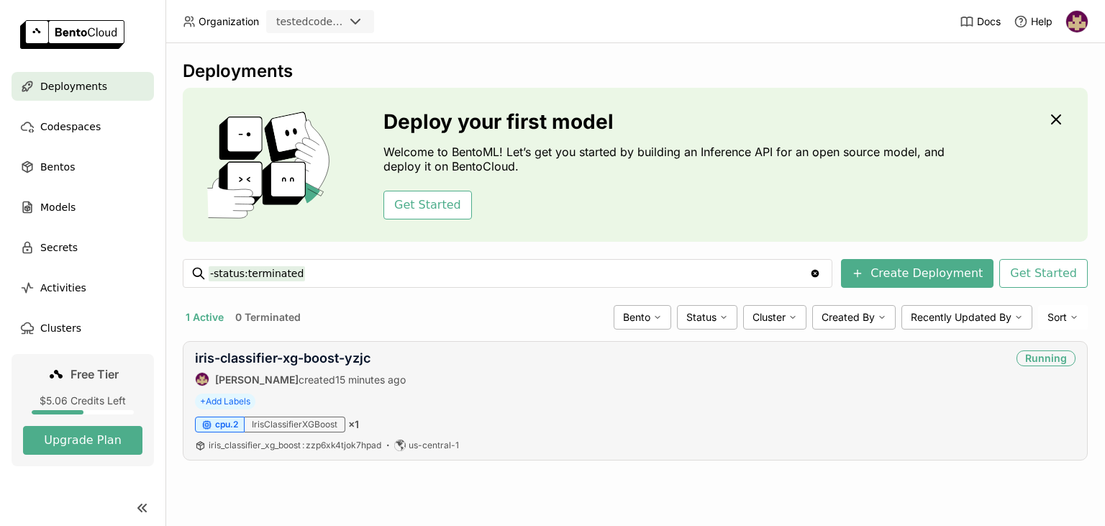
click at [512, 347] on div "iris-classifier-xg-boost-yzjc [PERSON_NAME] created 15 minutes ago Running + Ad…" at bounding box center [635, 400] width 905 height 119
click at [359, 360] on link "iris-classifier-xg-boost-yzjc" at bounding box center [283, 357] width 176 height 15
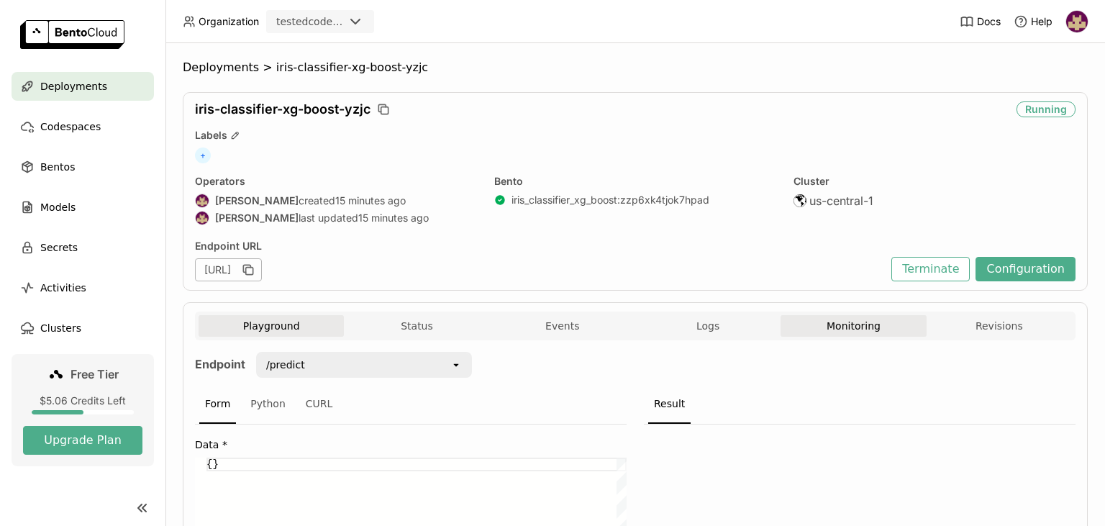
scroll to position [93, 0]
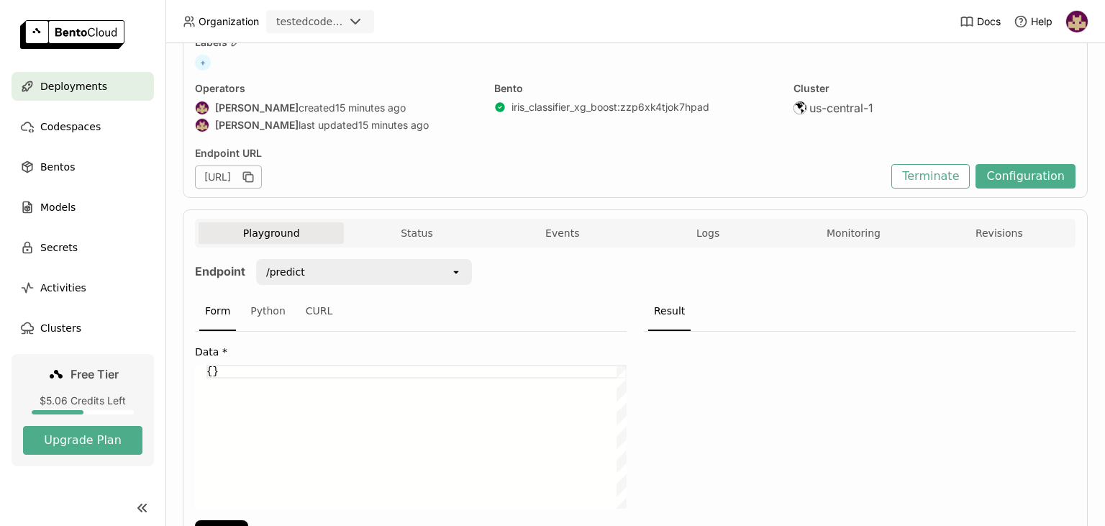
click at [843, 235] on button "Monitoring" at bounding box center [853, 233] width 145 height 22
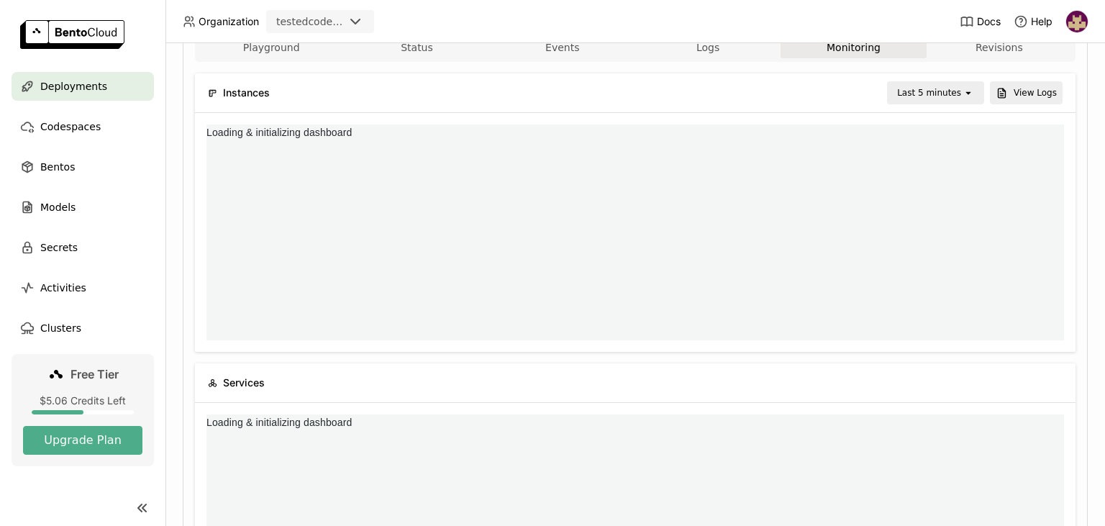
scroll to position [279, 0]
click at [1026, 93] on button "View Logs" at bounding box center [1026, 92] width 73 height 23
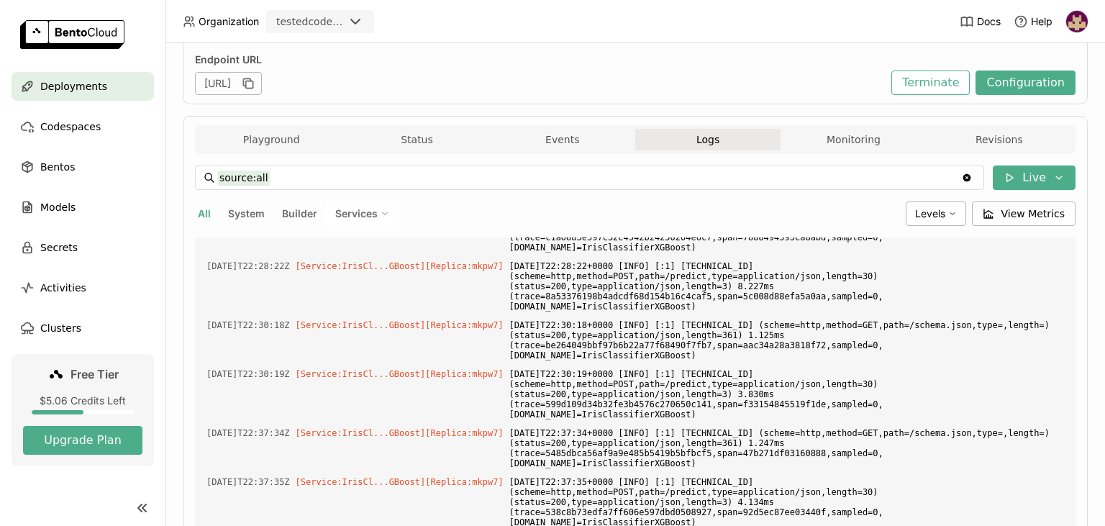
scroll to position [3266, 0]
click at [816, 137] on button "Monitoring" at bounding box center [853, 140] width 145 height 22
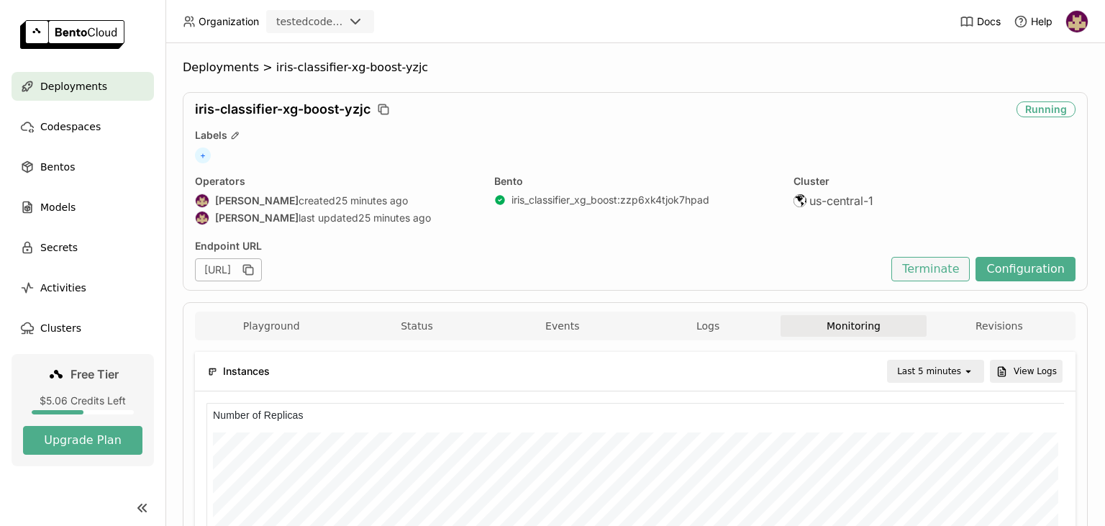
click at [925, 272] on button "Terminate" at bounding box center [931, 269] width 78 height 24
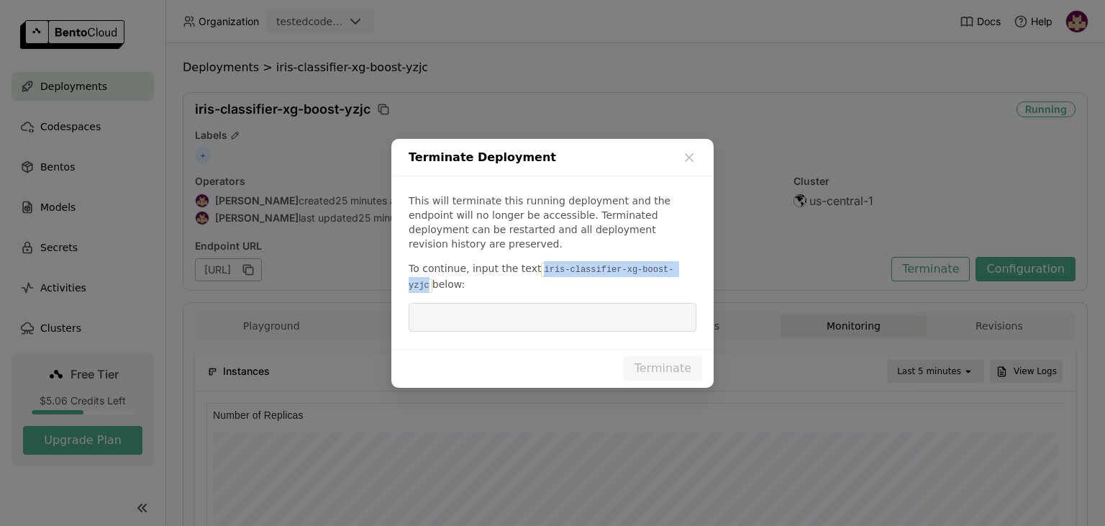
drag, startPoint x: 531, startPoint y: 263, endPoint x: 654, endPoint y: 263, distance: 123.0
click at [666, 263] on code "iris-classifier-xg-boost-yzjc" at bounding box center [542, 278] width 266 height 30
copy code "iris-classifier-xg-boost-yzjc"
click at [568, 314] on input "dialog" at bounding box center [552, 317] width 271 height 27
paste input "iris-classifier-xg-boost-yzjc"
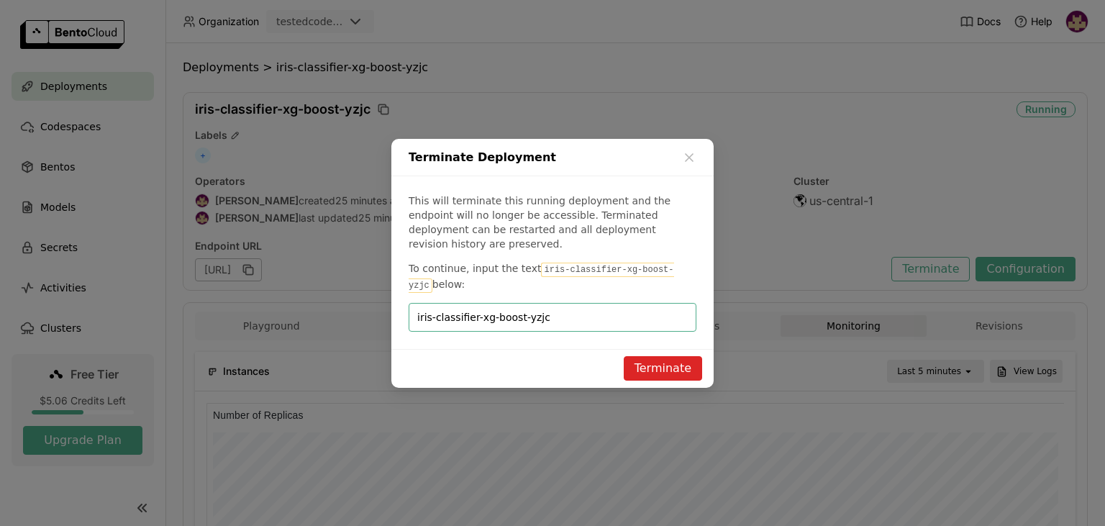
type input "iris-classifier-xg-boost-yzjc"
click at [658, 356] on button "Terminate" at bounding box center [663, 368] width 78 height 24
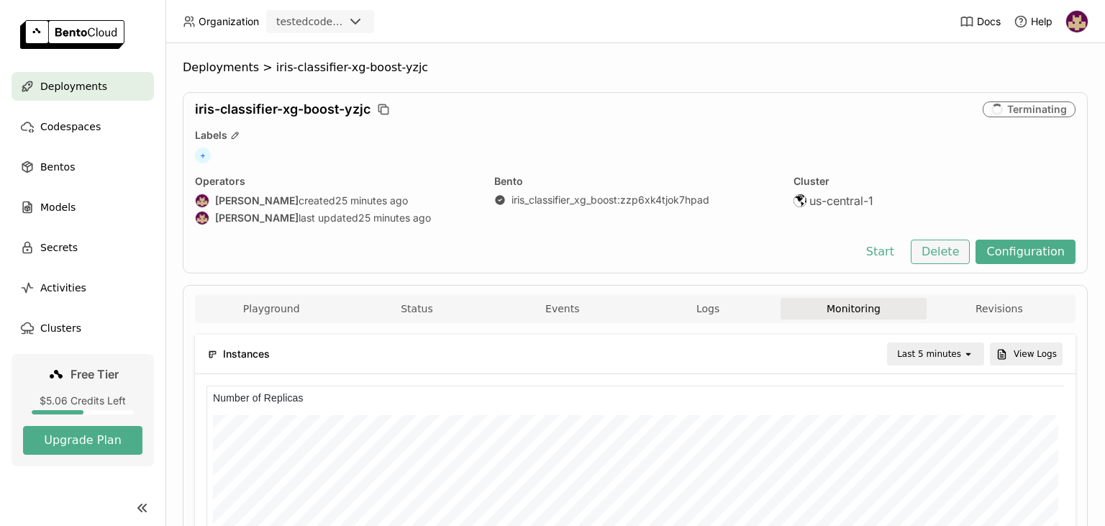
click at [955, 253] on button "Delete" at bounding box center [941, 252] width 60 height 24
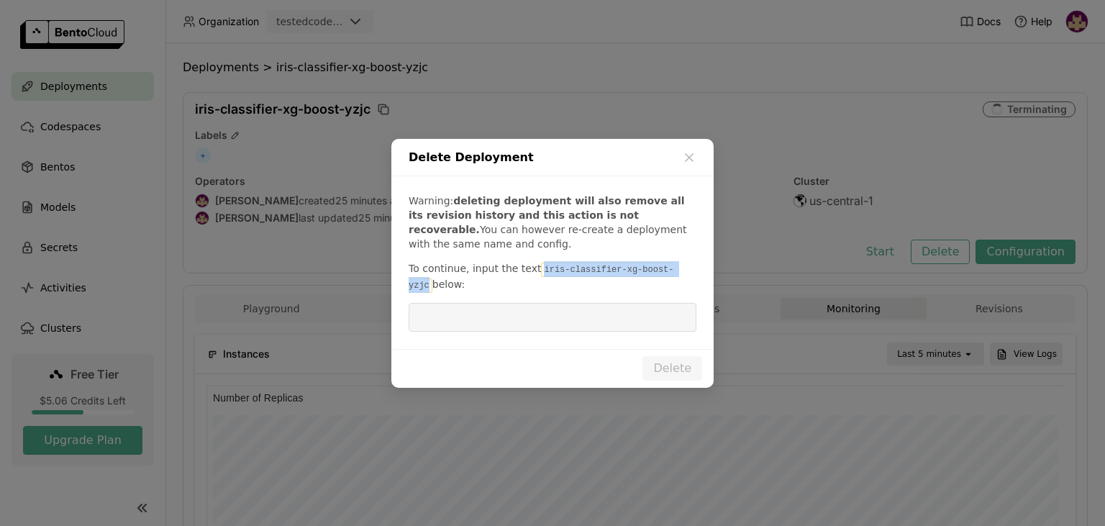
drag, startPoint x: 531, startPoint y: 268, endPoint x: 668, endPoint y: 263, distance: 136.8
click at [668, 263] on code "iris-classifier-xg-boost-yzjc" at bounding box center [542, 278] width 266 height 30
copy code "iris-classifier-xg-boost-yzjc"
click at [607, 314] on input "dialog" at bounding box center [552, 317] width 271 height 27
paste input "iris-classifier-xg-boost-yzjc"
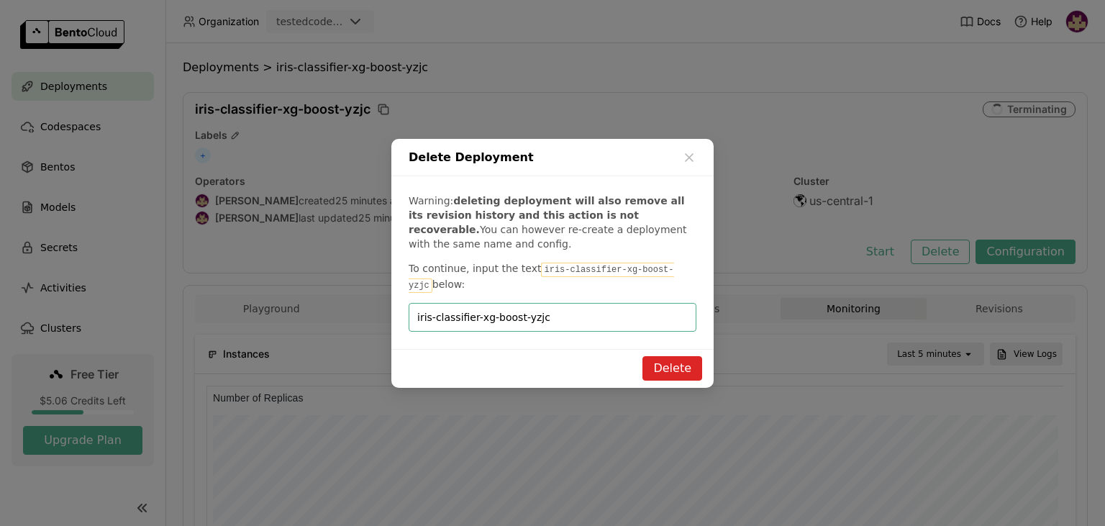
type input "iris-classifier-xg-boost-yzjc"
click at [675, 366] on button "Delete" at bounding box center [673, 368] width 60 height 24
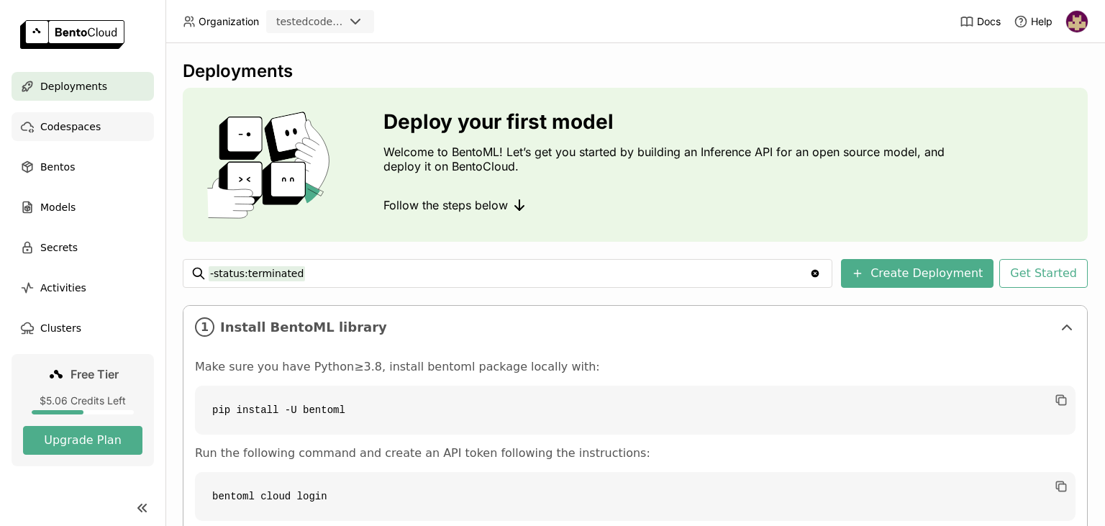
click at [91, 130] on span "Codespaces" at bounding box center [70, 126] width 60 height 17
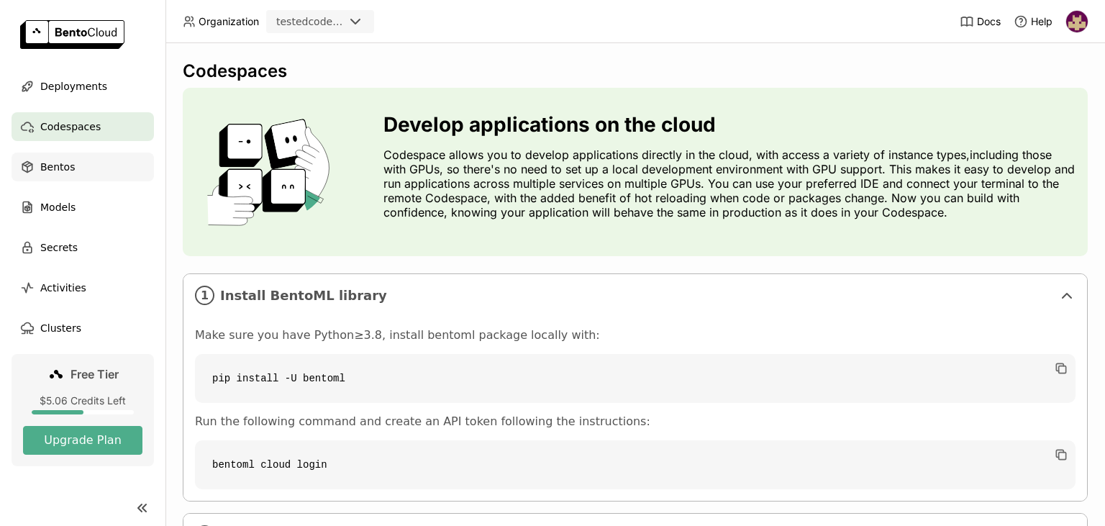
click at [75, 163] on div "Bentos" at bounding box center [83, 167] width 142 height 29
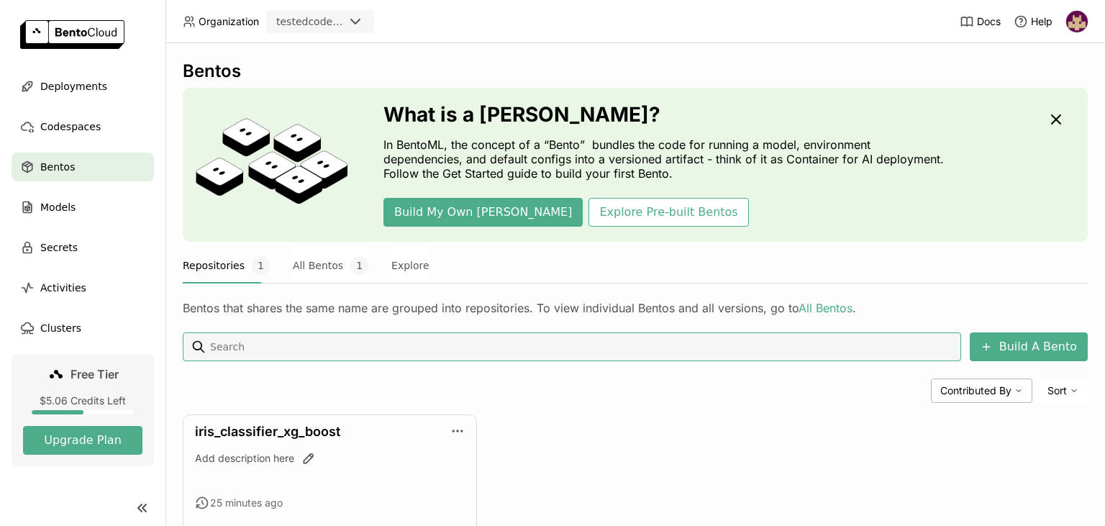
scroll to position [72, 0]
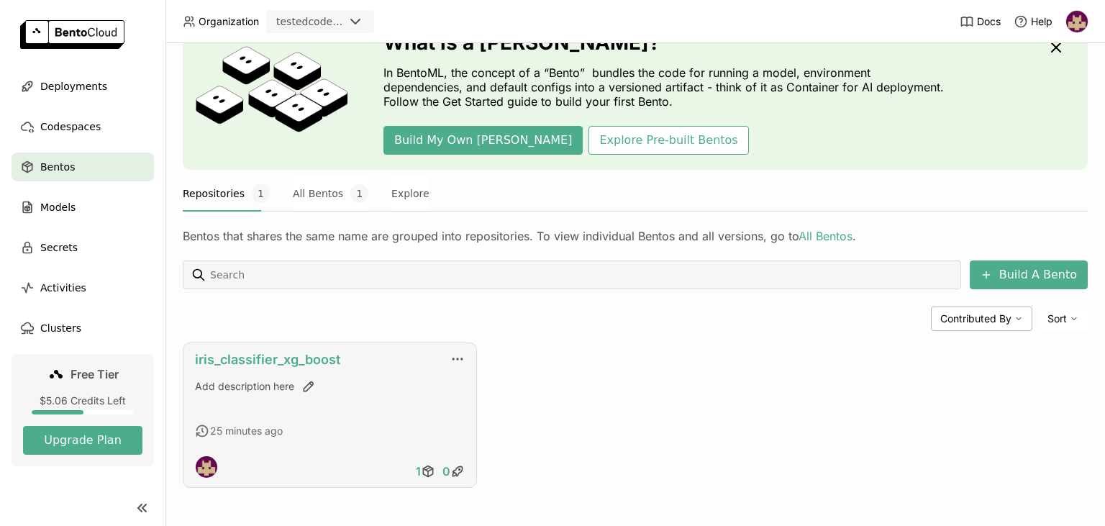
click at [301, 361] on link "iris_classifier_xg_boost" at bounding box center [267, 359] width 145 height 15
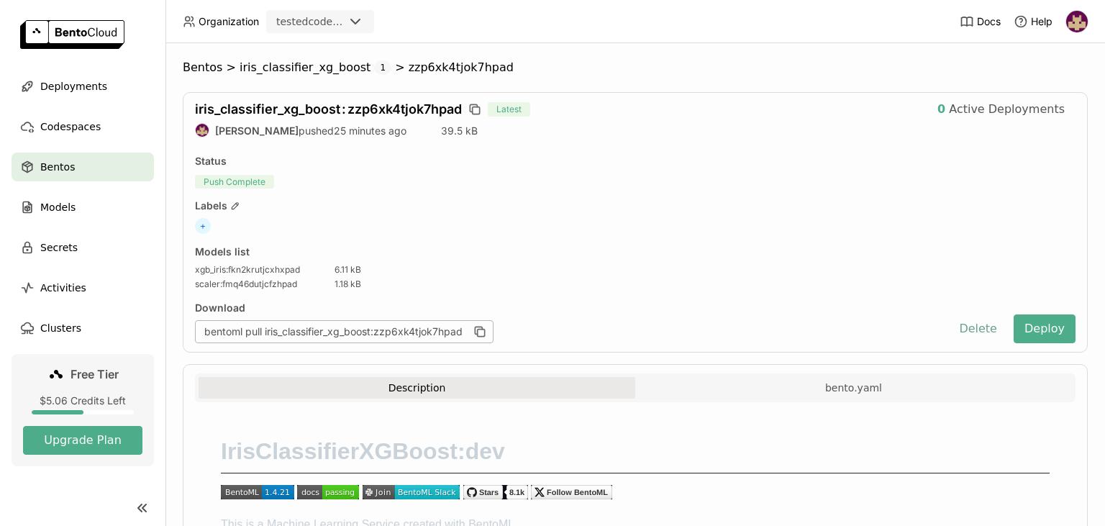
click at [979, 330] on button "Delete" at bounding box center [978, 328] width 60 height 29
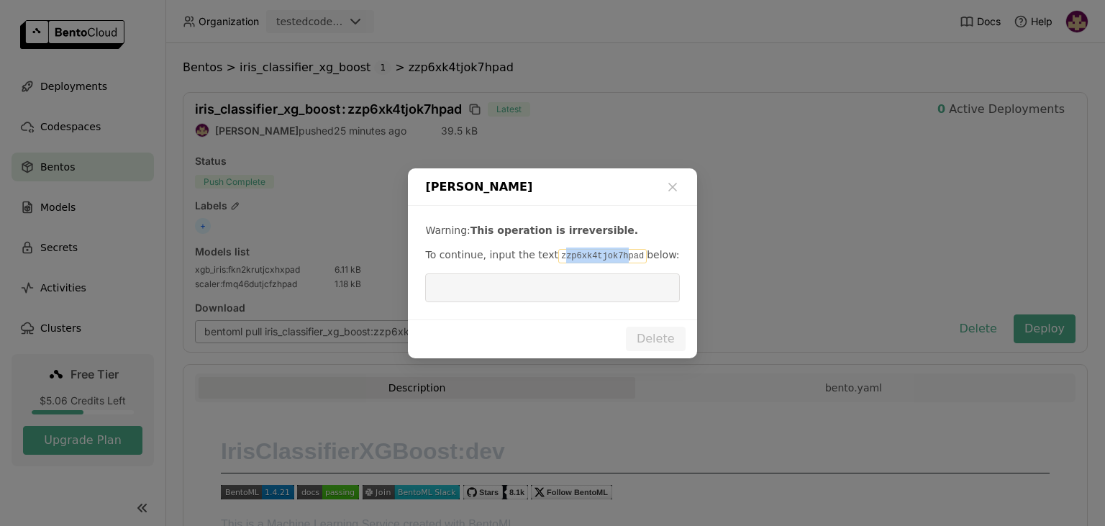
drag, startPoint x: 550, startPoint y: 258, endPoint x: 557, endPoint y: 262, distance: 7.8
click at [597, 252] on code "zzp6xk4tjok7hpad" at bounding box center [602, 256] width 89 height 14
drag, startPoint x: 577, startPoint y: 256, endPoint x: 625, endPoint y: 255, distance: 47.5
click at [625, 255] on code "zzp6xk4tjok7hpad" at bounding box center [602, 256] width 89 height 14
copy code "zzp6xk4tjok7hpad"
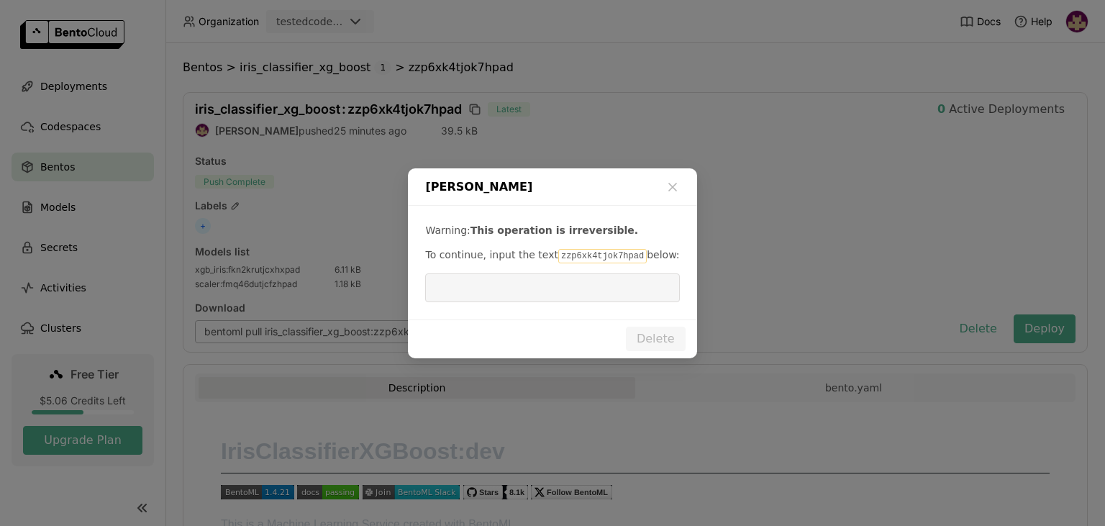
click at [530, 289] on input "dialog" at bounding box center [552, 287] width 237 height 27
paste input "zzp6xk4tjok7hpad"
type input "zzp6xk4tjok7hpad"
click at [649, 341] on button "Delete" at bounding box center [656, 339] width 60 height 24
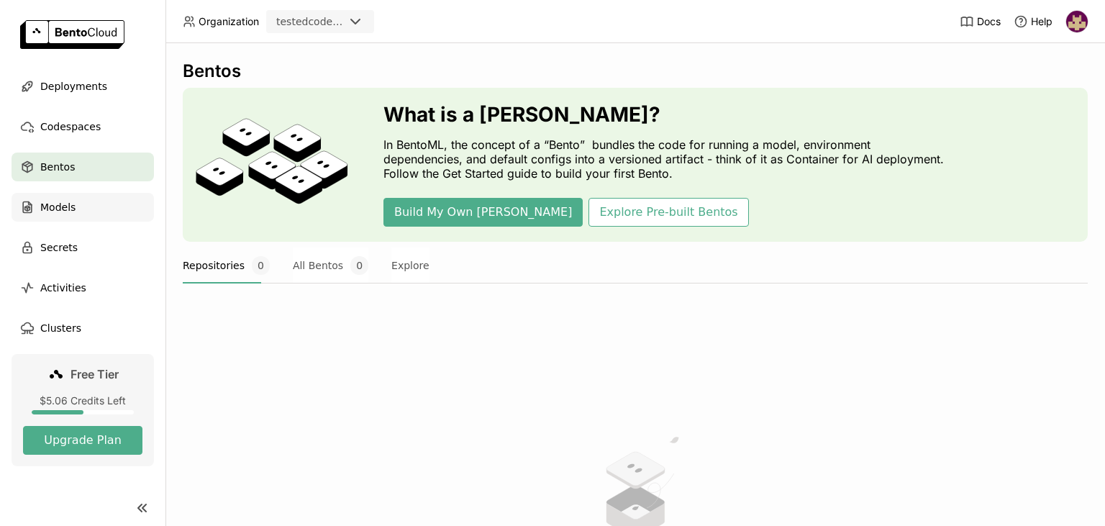
click at [94, 205] on div "Models" at bounding box center [83, 207] width 142 height 29
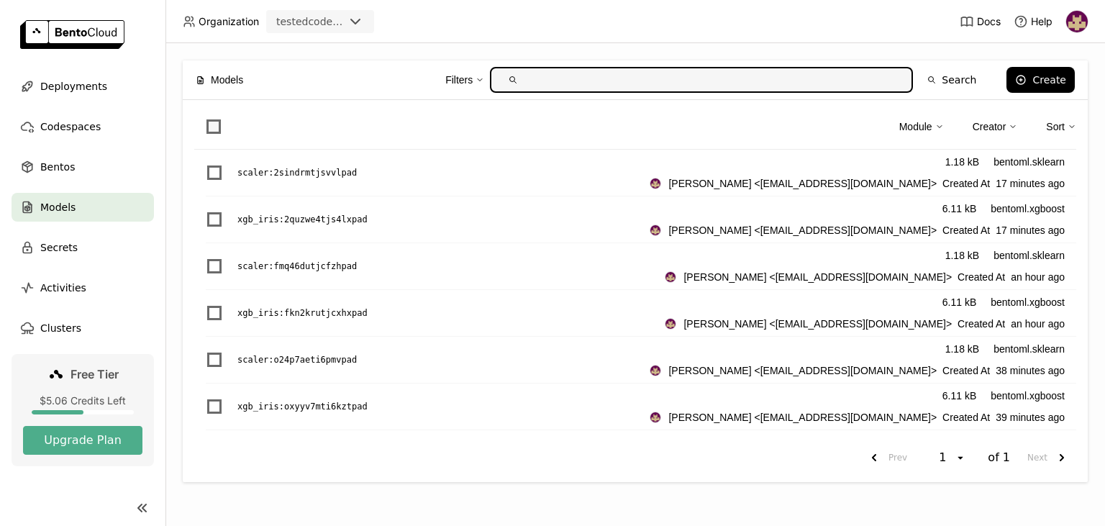
click at [217, 127] on span at bounding box center [214, 126] width 14 height 14
click at [205, 118] on input "checkbox" at bounding box center [205, 118] width 0 height 0
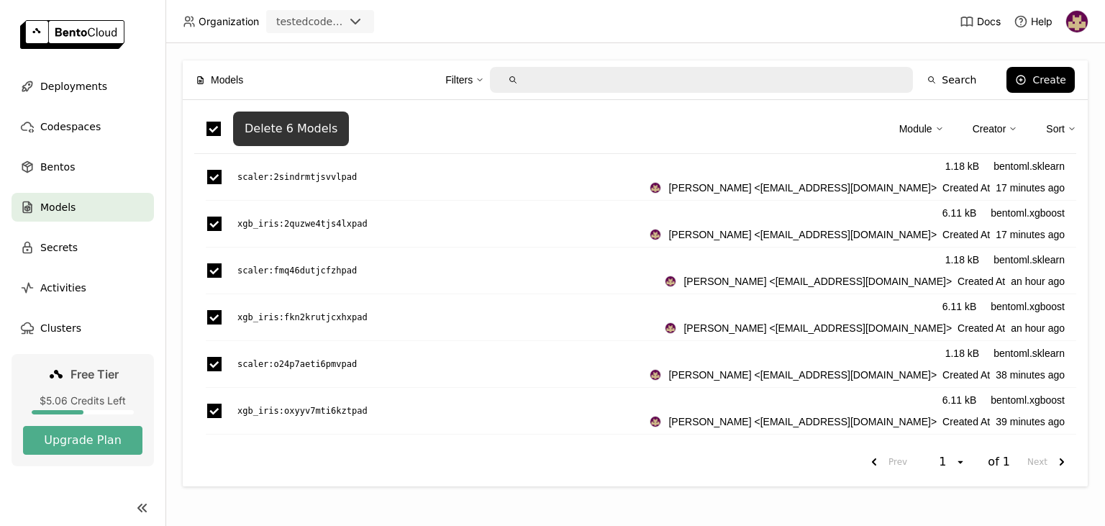
click at [277, 130] on div "Delete 6 Models" at bounding box center [291, 129] width 93 height 14
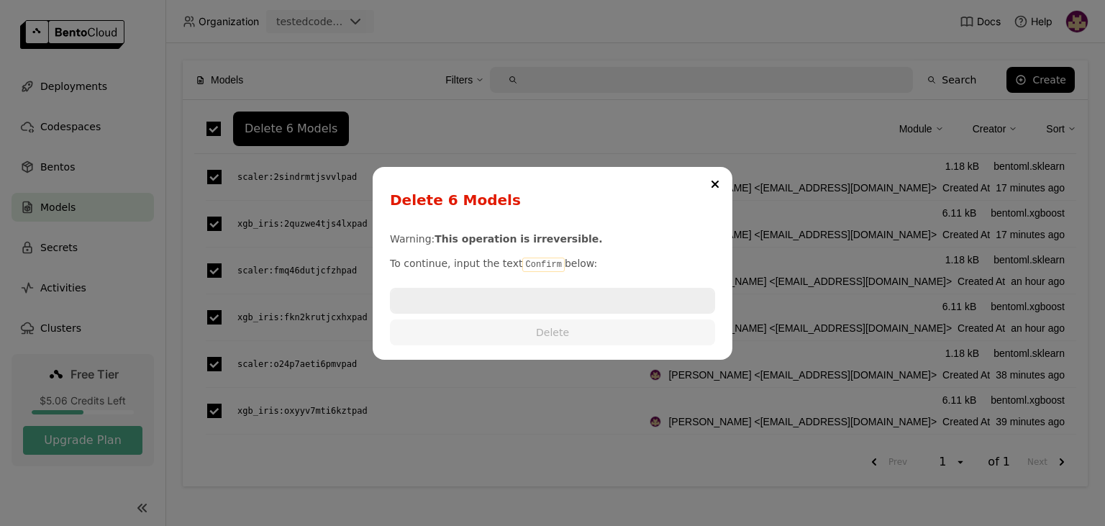
click at [542, 263] on code "Confirm" at bounding box center [543, 265] width 42 height 14
copy p "Confirm"
click at [547, 307] on input "dialog" at bounding box center [552, 300] width 322 height 23
paste input "Confirm"
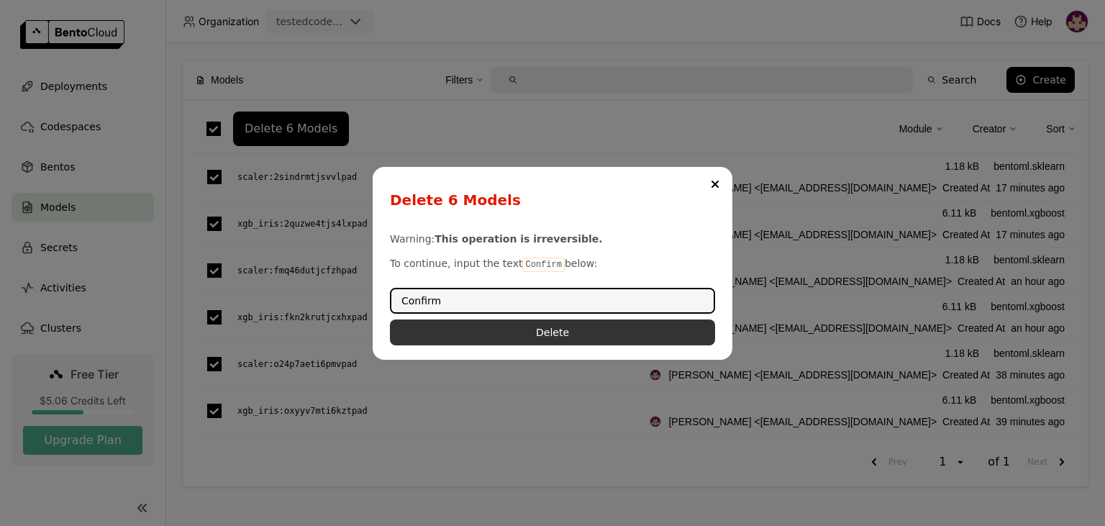
type input "Confirm"
click at [584, 328] on button "Delete" at bounding box center [552, 332] width 325 height 26
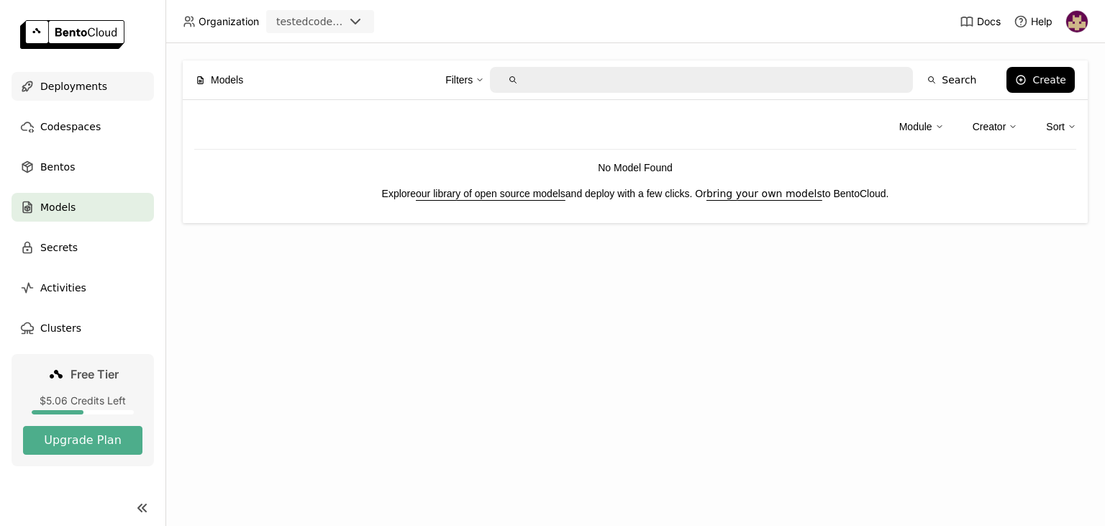
click at [72, 81] on span "Deployments" at bounding box center [73, 86] width 67 height 17
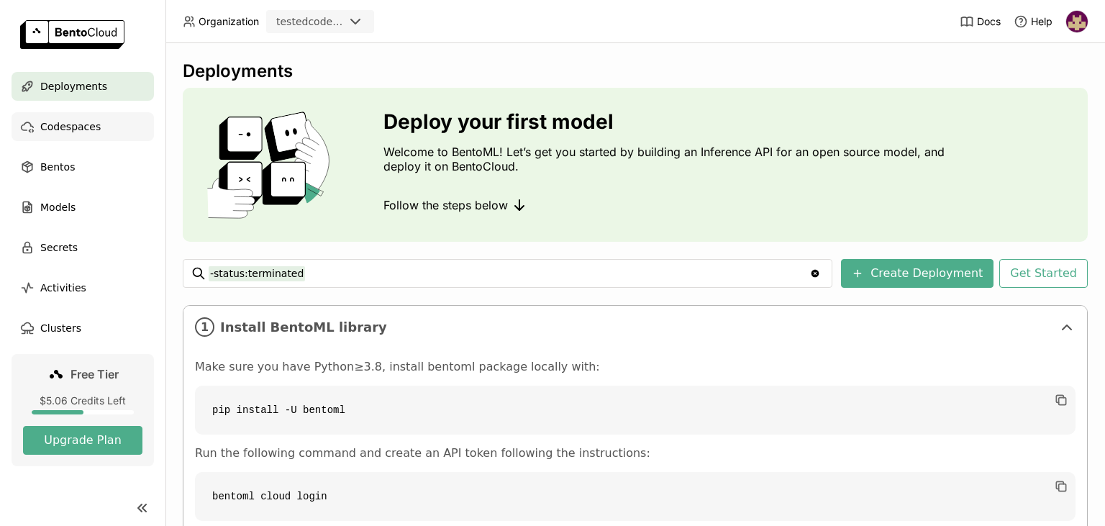
click at [73, 126] on span "Codespaces" at bounding box center [70, 126] width 60 height 17
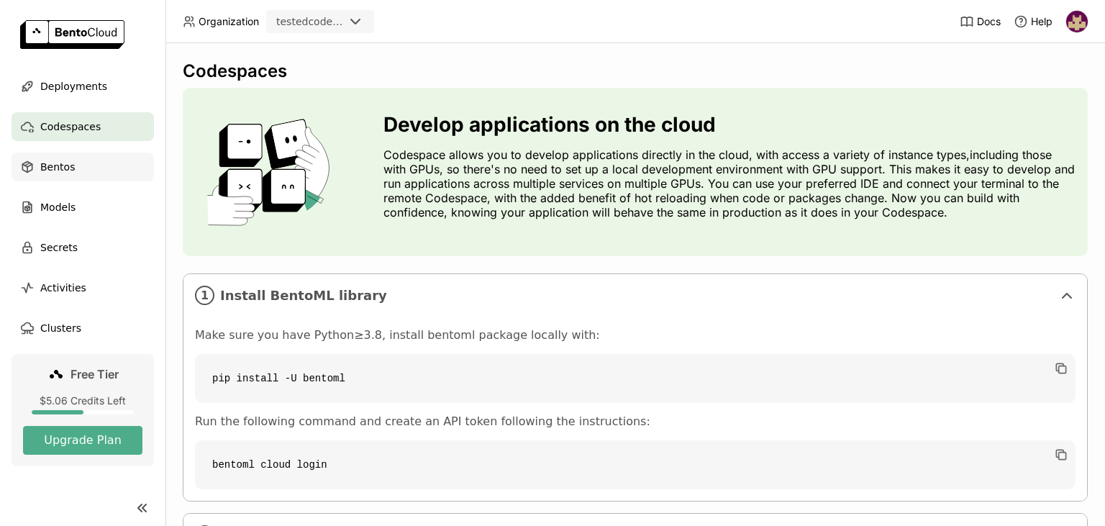
click at [65, 171] on span "Bentos" at bounding box center [57, 166] width 35 height 17
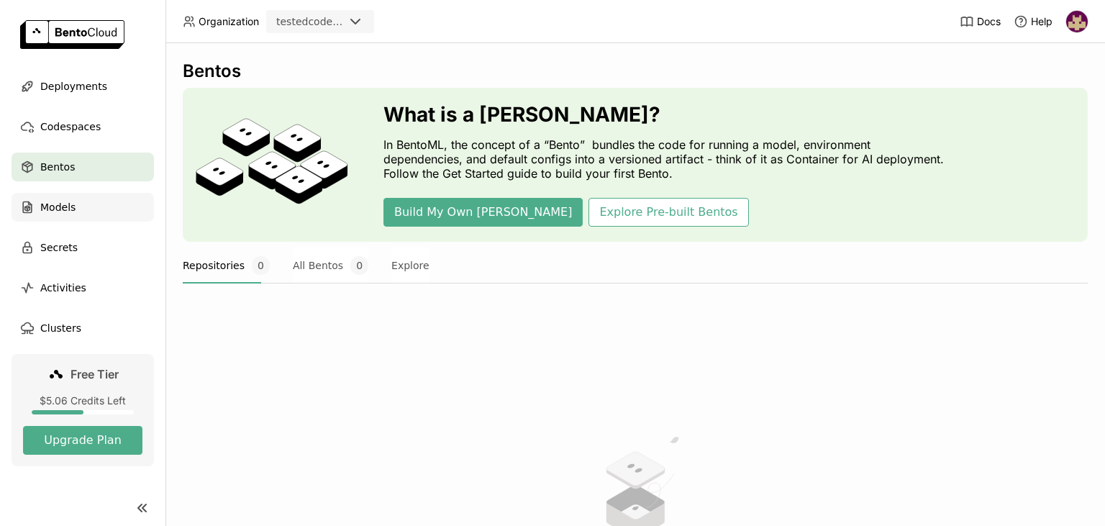
click at [62, 207] on span "Models" at bounding box center [57, 207] width 35 height 17
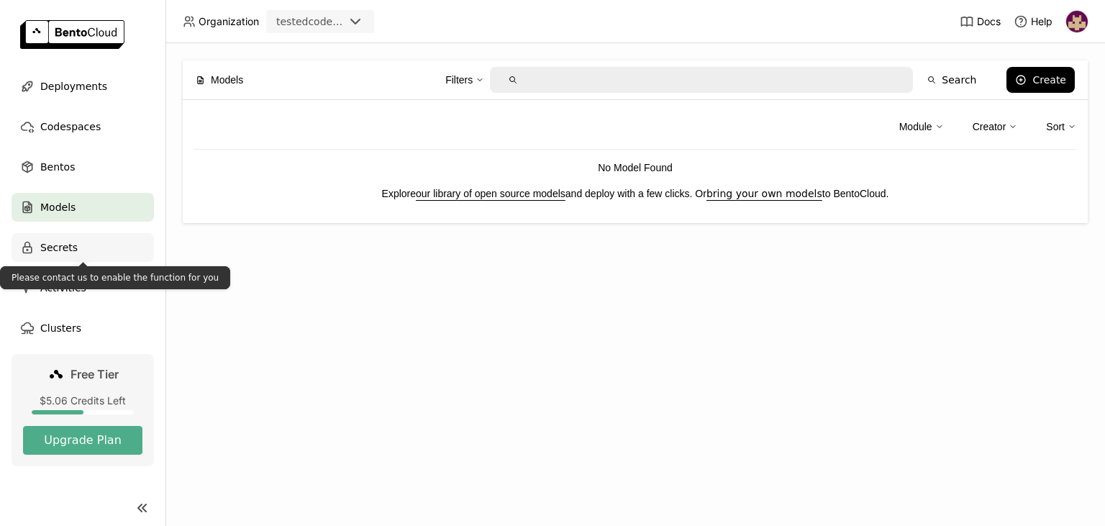
click at [59, 247] on span "Secrets" at bounding box center [58, 247] width 37 height 17
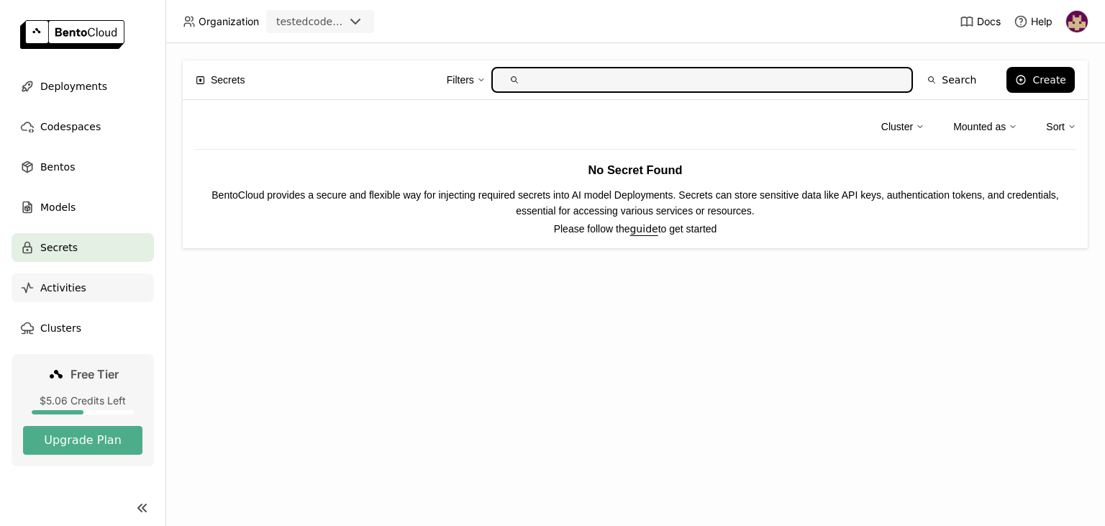
click at [57, 292] on span "Activities" at bounding box center [63, 287] width 46 height 17
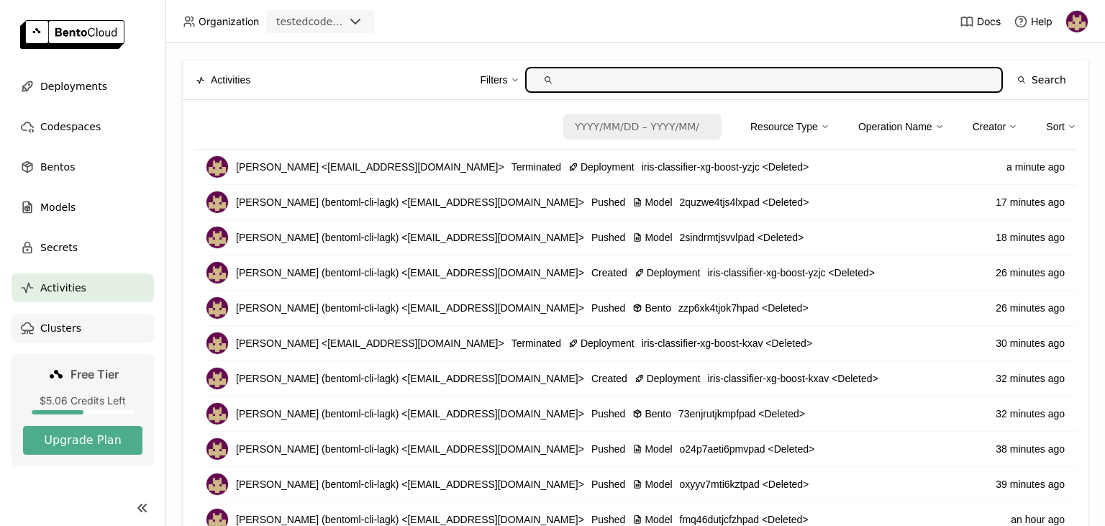
click at [63, 327] on span "Clusters" at bounding box center [60, 327] width 41 height 17
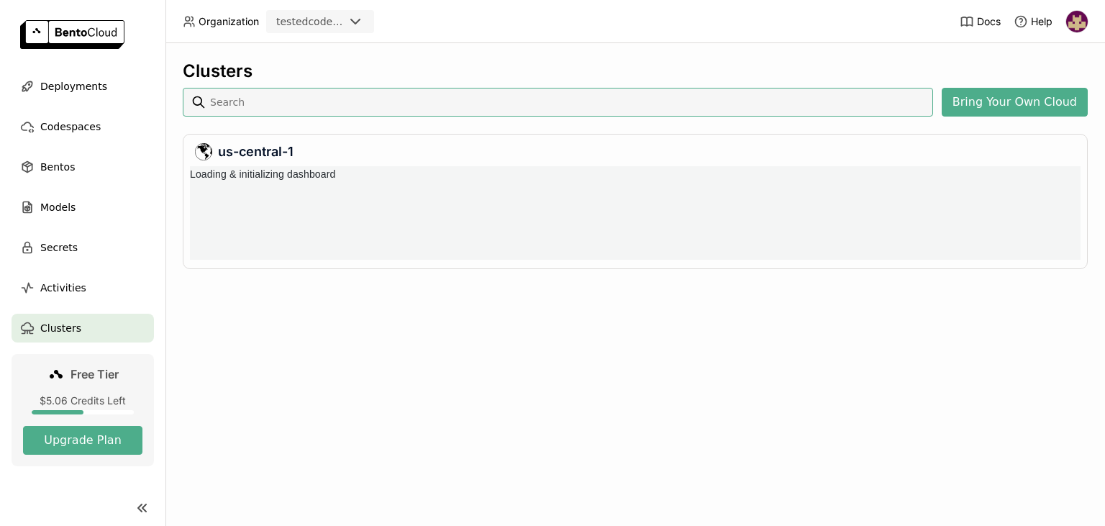
click at [1078, 22] on img at bounding box center [1077, 22] width 22 height 22
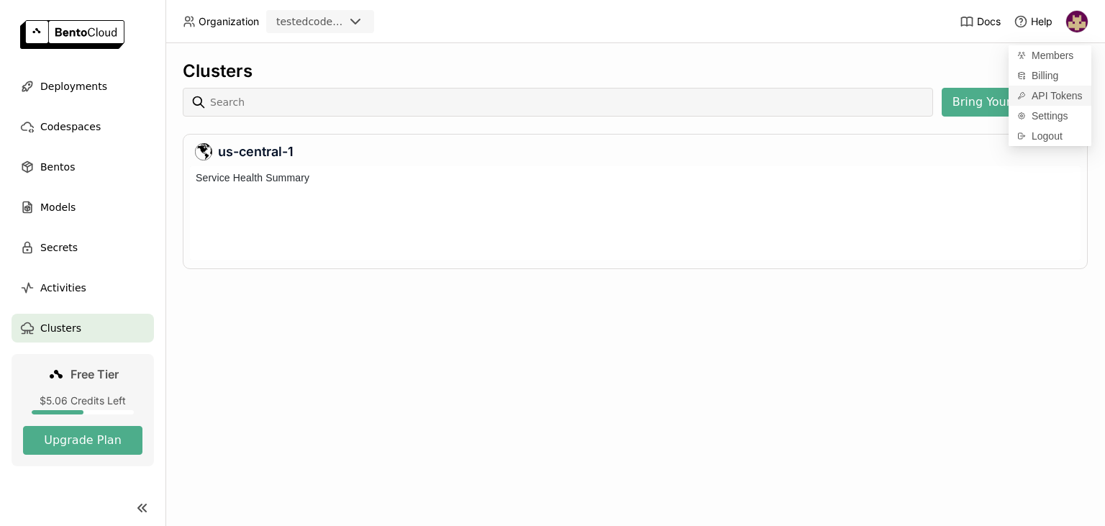
scroll to position [94, 891]
click at [1043, 94] on span "API Tokens" at bounding box center [1057, 95] width 51 height 13
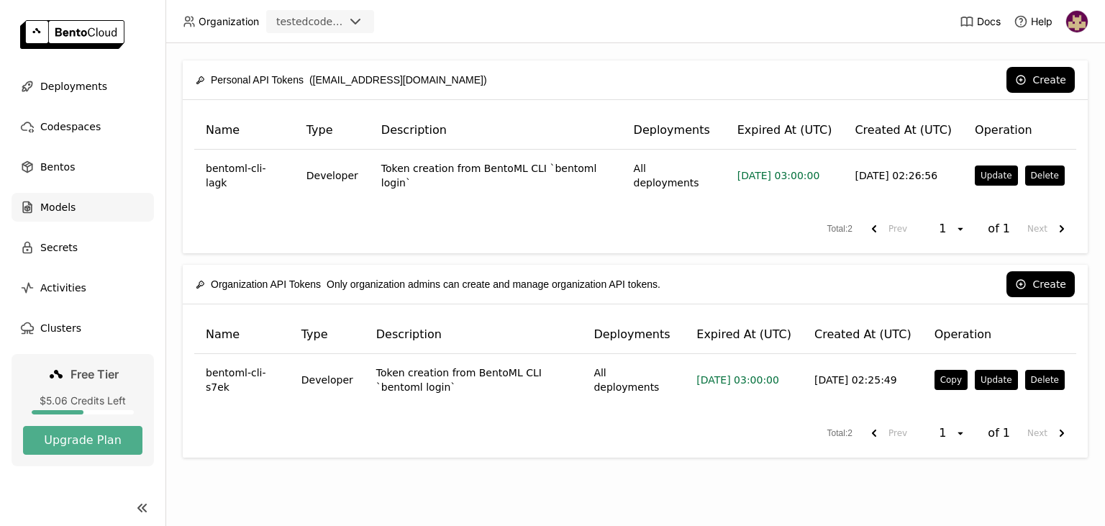
click at [58, 206] on span "Models" at bounding box center [57, 207] width 35 height 17
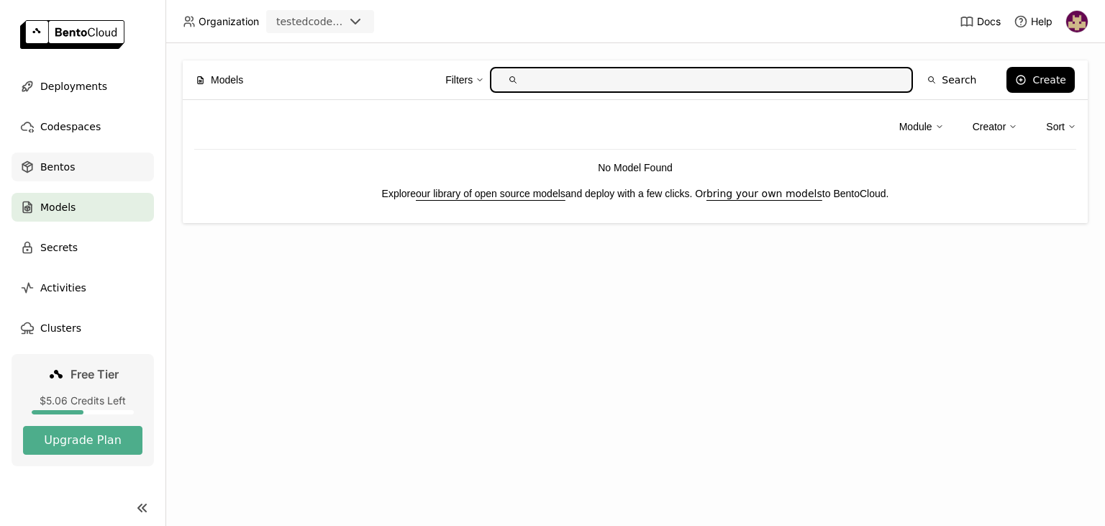
click at [67, 167] on span "Bentos" at bounding box center [57, 166] width 35 height 17
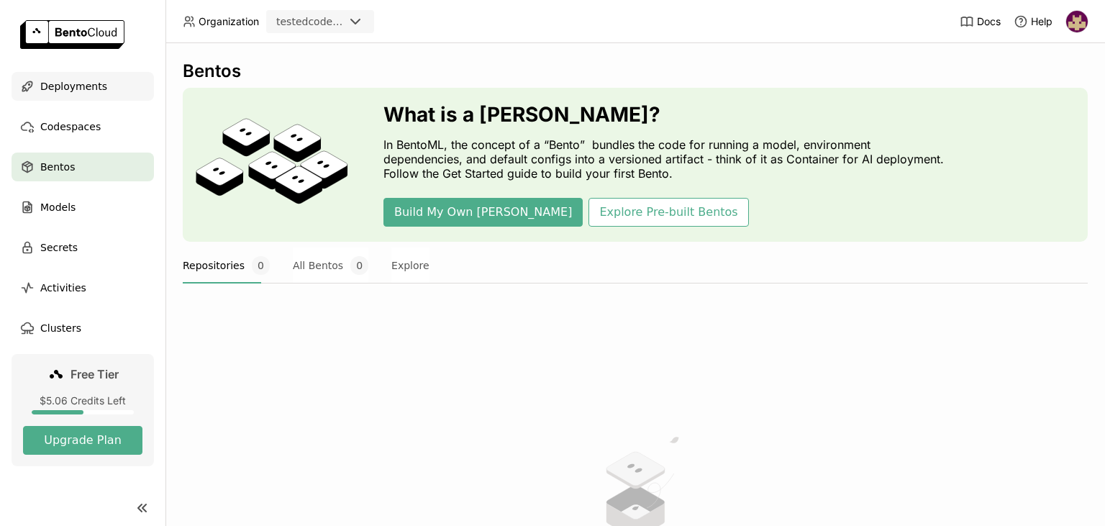
click at [64, 86] on span "Deployments" at bounding box center [73, 86] width 67 height 17
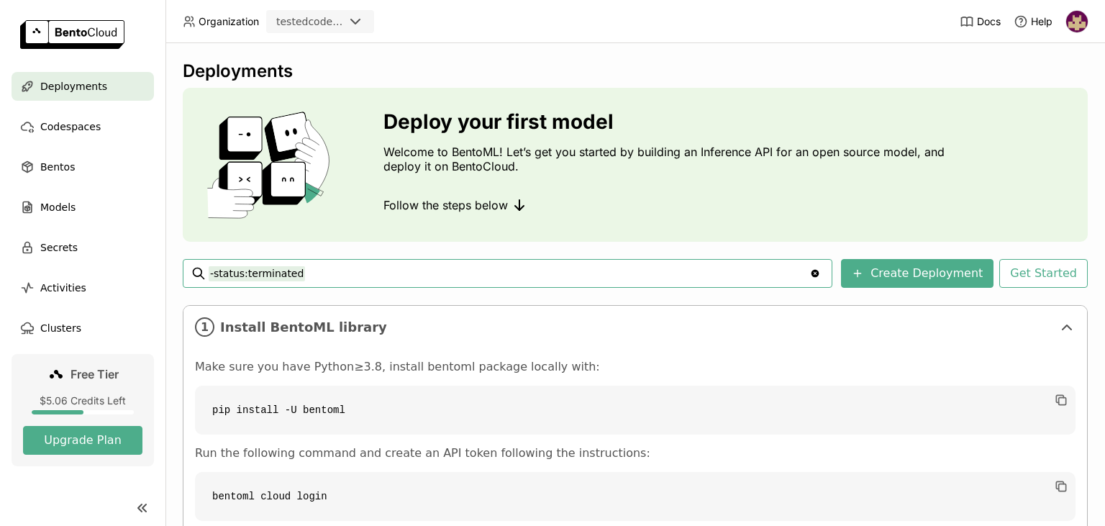
click at [1080, 19] on img at bounding box center [1077, 22] width 22 height 22
click at [1051, 135] on span "Logout" at bounding box center [1047, 136] width 31 height 13
